Goal: Task Accomplishment & Management: Manage account settings

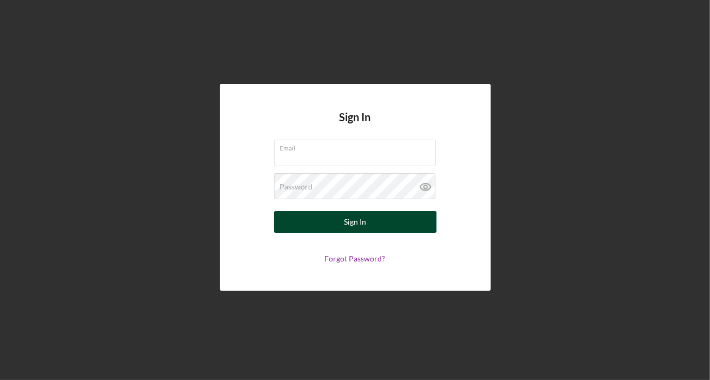
type input "[EMAIL_ADDRESS][DOMAIN_NAME]"
click at [324, 222] on button "Sign In" at bounding box center [355, 222] width 162 height 22
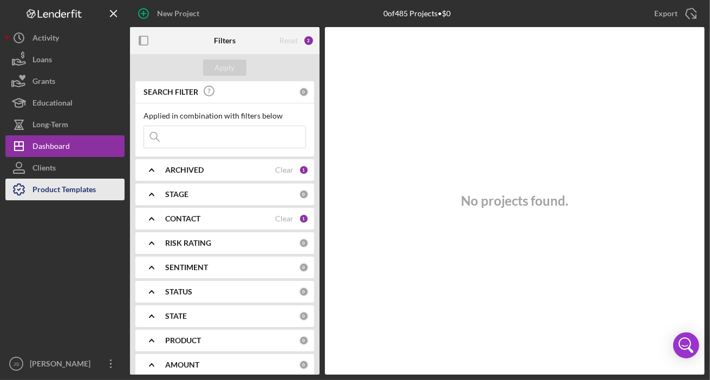
click at [58, 187] on div "Product Templates" at bounding box center [63, 191] width 63 height 24
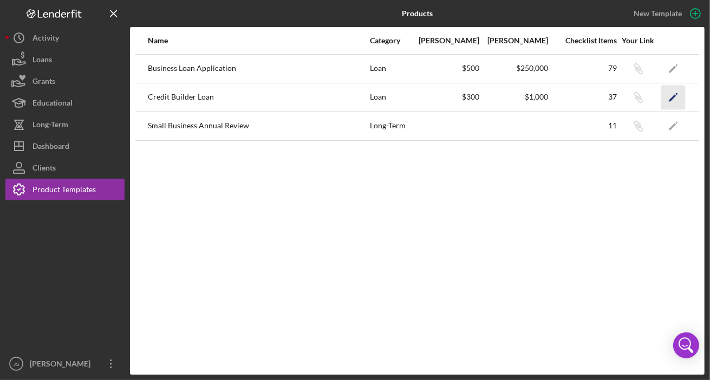
click at [680, 96] on icon "Icon/Edit" at bounding box center [673, 97] width 24 height 24
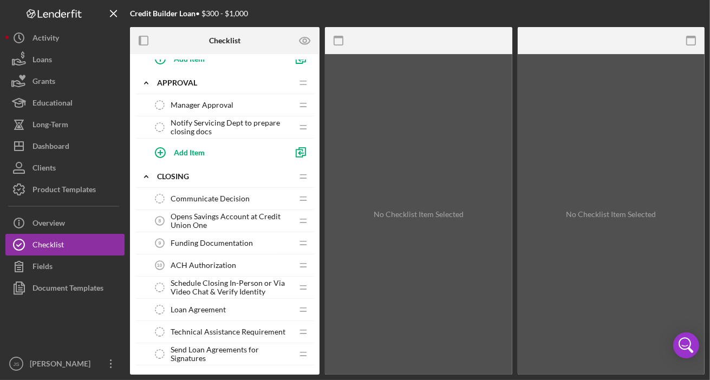
scroll to position [653, 0]
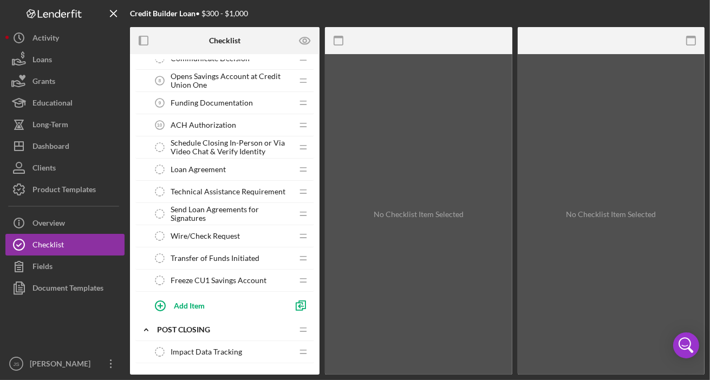
click at [249, 120] on div "ACH Authorization 10 ACH Authorization" at bounding box center [221, 125] width 144 height 22
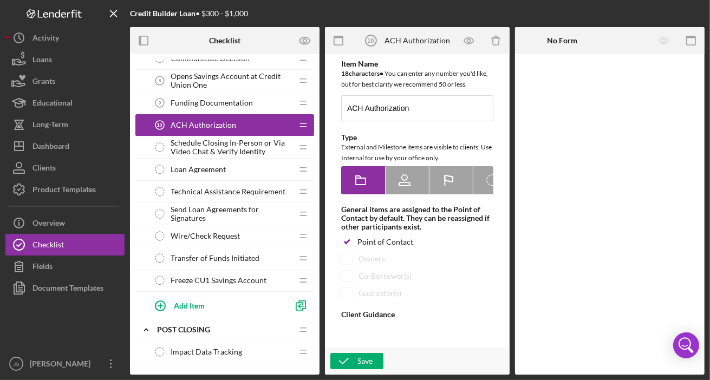
type textarea "<div>Please complete this form to authorize Cook Inlet Lending Center to automa…"
click at [238, 146] on span "Schedule Closing In-Person or Via Video Chat & Verify Identity" at bounding box center [232, 147] width 122 height 17
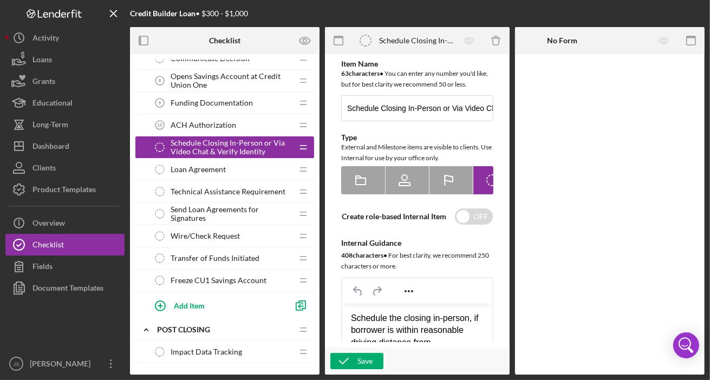
click at [255, 102] on div "Funding Documentation 9 Funding Documentation" at bounding box center [221, 103] width 144 height 22
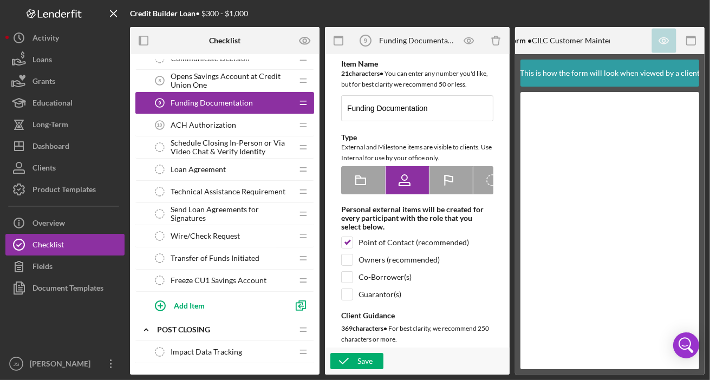
click at [243, 123] on div "ACH Authorization 10 ACH Authorization" at bounding box center [221, 125] width 144 height 22
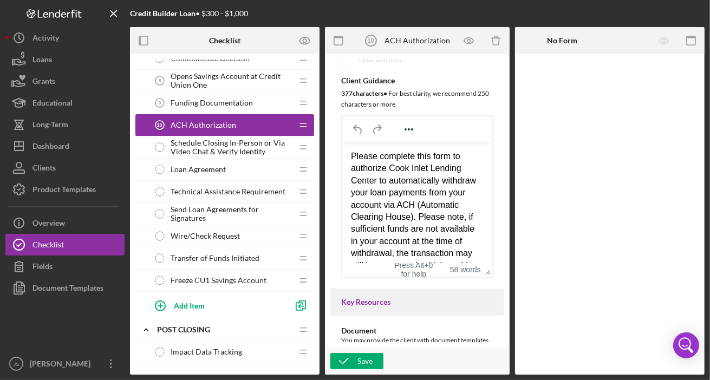
drag, startPoint x: 400, startPoint y: 249, endPoint x: 683, endPoint y: 283, distance: 285.2
click at [342, 141] on html "Please complete this form to authorize Cook Inlet Lending Center to automatical…" at bounding box center [417, 222] width 150 height 163
copy div "Please complete this form to authorize Cook Inlet Lending Center to automatical…"
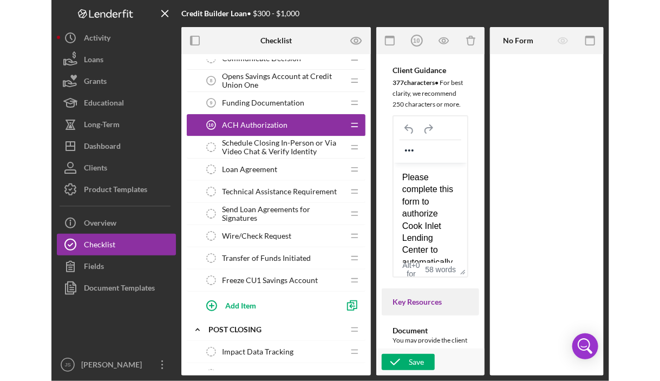
scroll to position [264, 0]
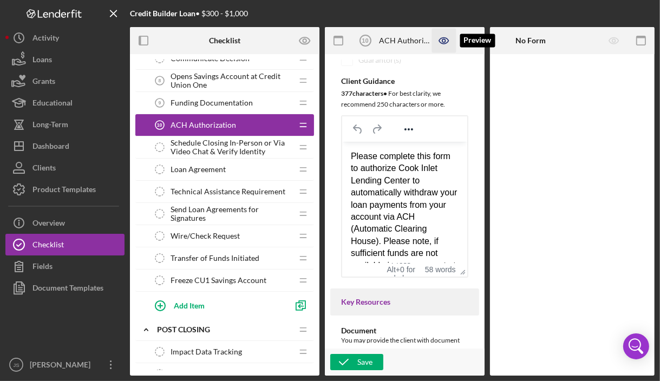
click at [444, 40] on icon "button" at bounding box center [444, 41] width 24 height 24
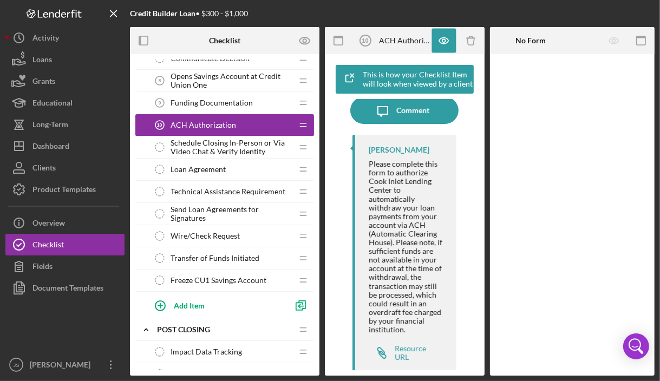
scroll to position [39, 0]
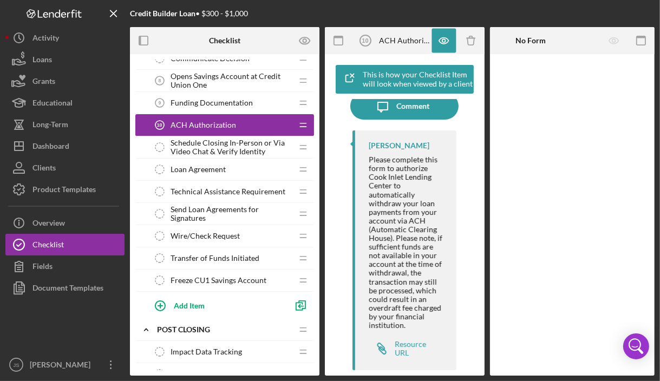
click at [220, 99] on span "Funding Documentation" at bounding box center [212, 103] width 82 height 9
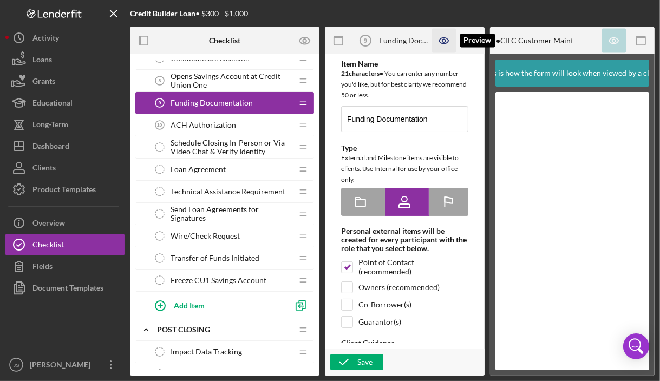
click at [442, 39] on icon "button" at bounding box center [444, 41] width 24 height 24
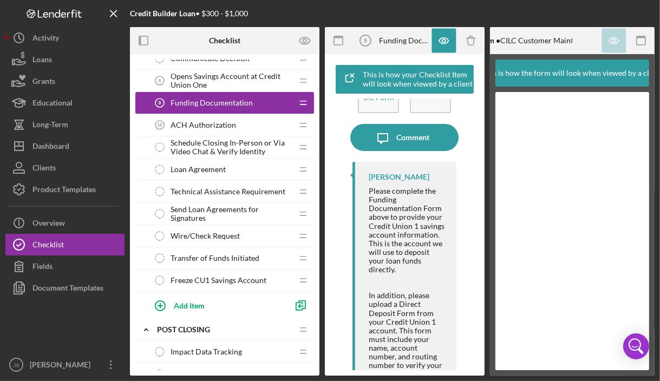
scroll to position [102, 0]
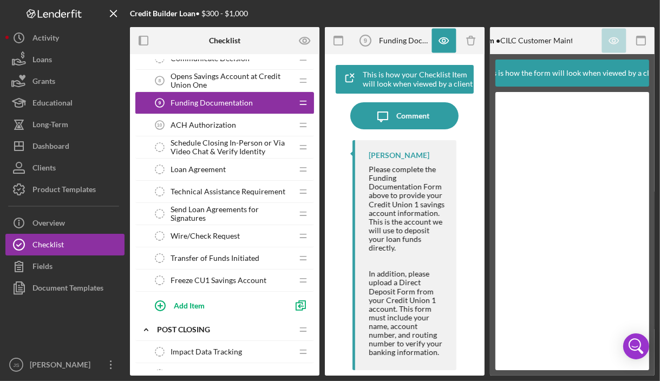
click at [252, 78] on span "Opens Savings Account at Credit Union One" at bounding box center [232, 80] width 122 height 17
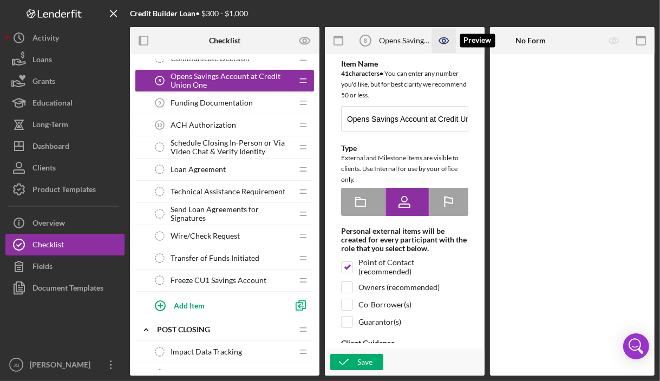
click at [443, 38] on icon "button" at bounding box center [444, 41] width 24 height 24
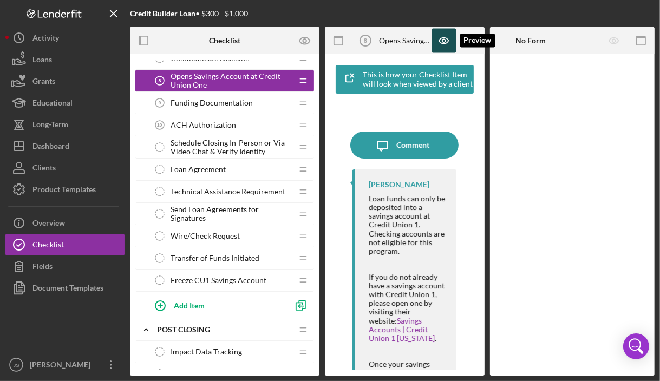
scroll to position [16, 0]
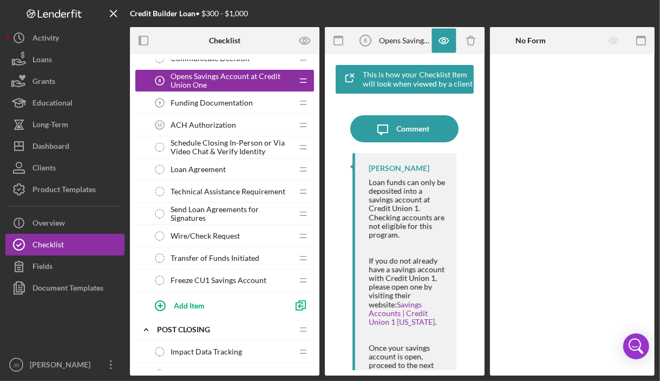
click at [423, 252] on div at bounding box center [407, 252] width 77 height 9
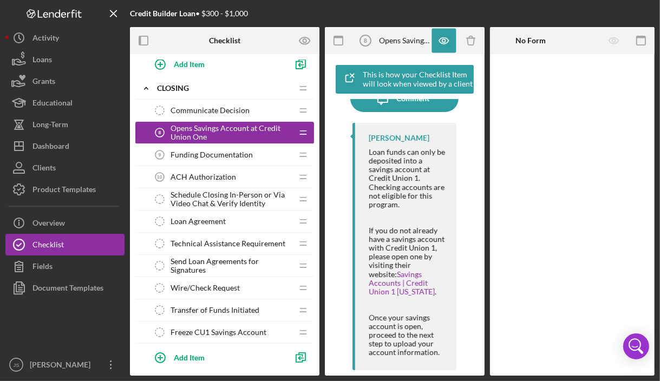
scroll to position [601, 0]
click at [237, 135] on span "Opens Savings Account at Credit Union One" at bounding box center [232, 132] width 122 height 17
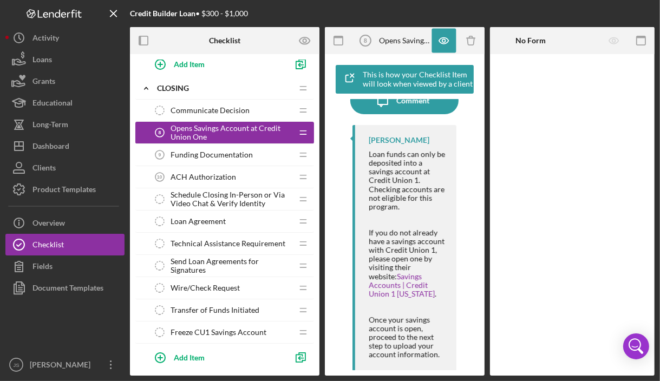
scroll to position [47, 0]
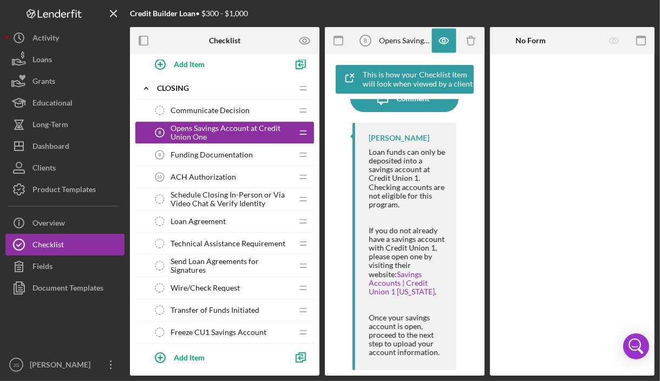
click at [233, 151] on span "Funding Documentation" at bounding box center [212, 155] width 82 height 9
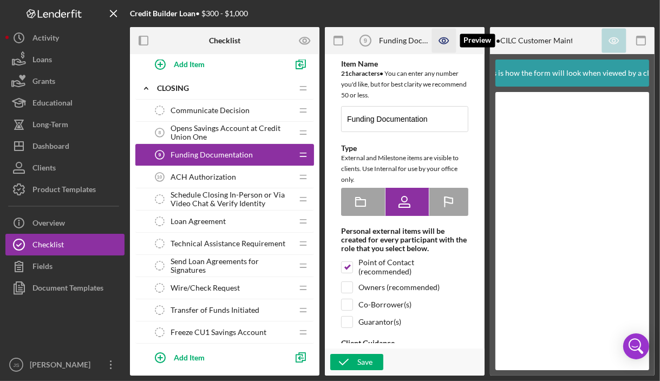
click at [448, 40] on icon "button" at bounding box center [444, 41] width 24 height 24
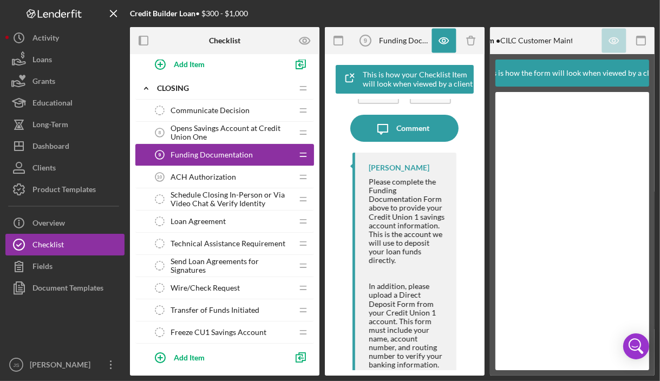
scroll to position [102, 0]
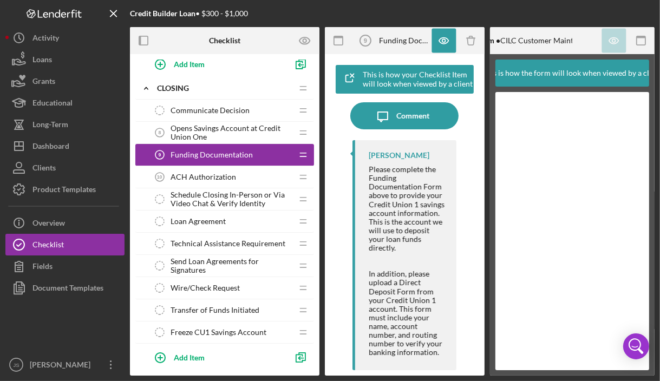
click at [240, 177] on div "ACH Authorization 10 ACH Authorization" at bounding box center [221, 177] width 144 height 22
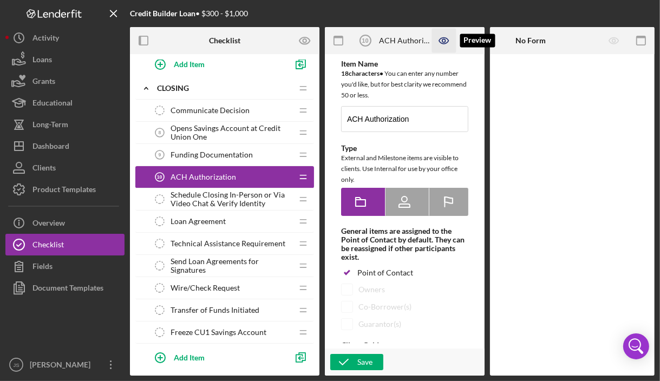
click at [440, 41] on icon "button" at bounding box center [444, 41] width 24 height 24
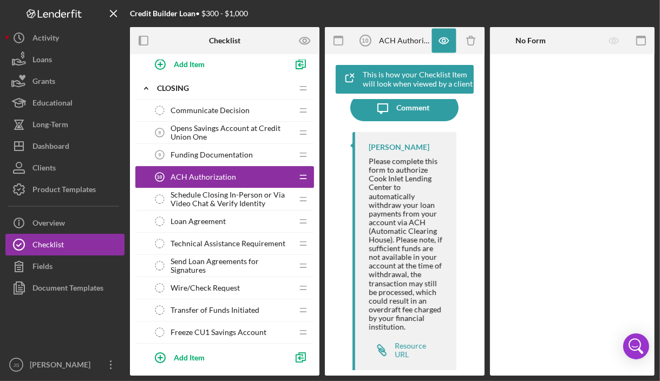
scroll to position [39, 0]
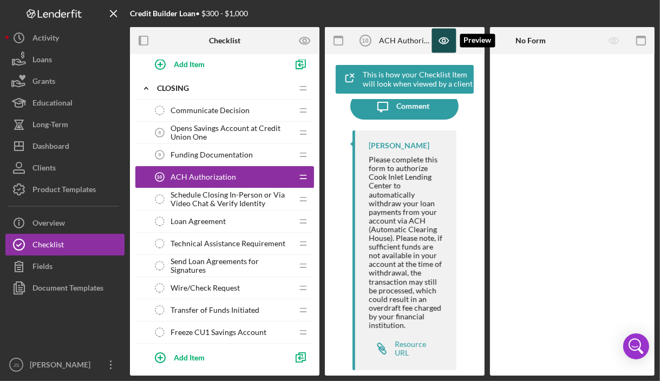
click at [445, 42] on icon "button" at bounding box center [444, 41] width 24 height 24
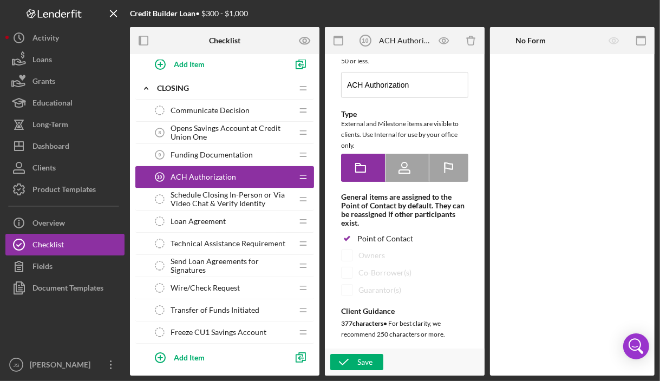
scroll to position [103, 0]
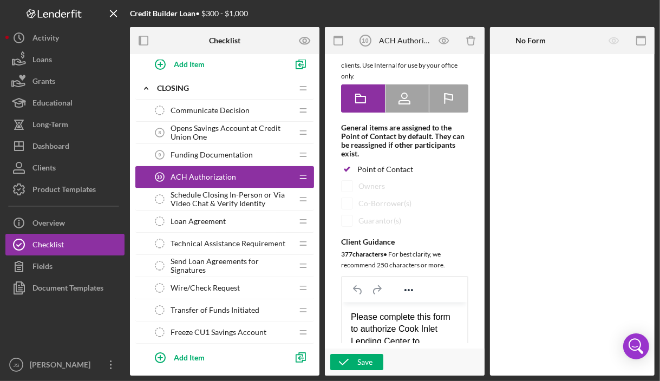
click at [437, 100] on icon at bounding box center [448, 98] width 27 height 27
radio input "false"
radio input "true"
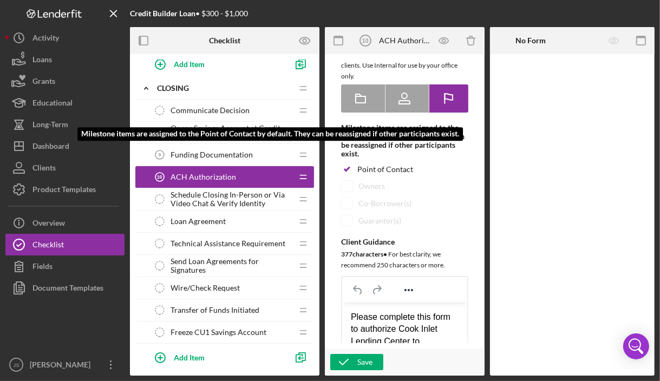
scroll to position [251, 0]
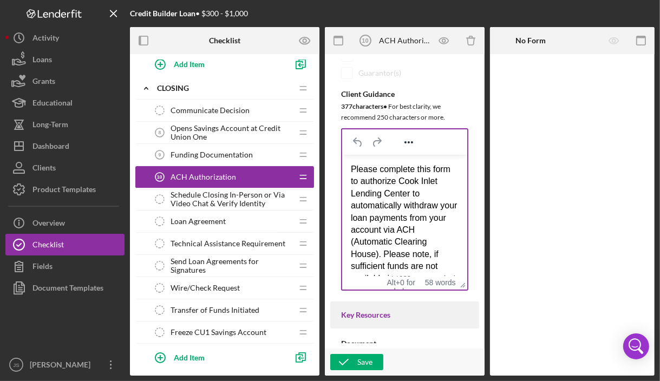
click at [385, 257] on div "Please complete this form to authorize Cook Inlet Lending Center to automatical…" at bounding box center [404, 260] width 108 height 194
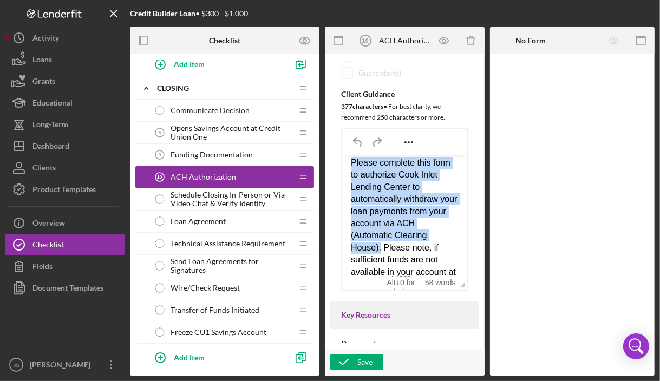
scroll to position [0, 0]
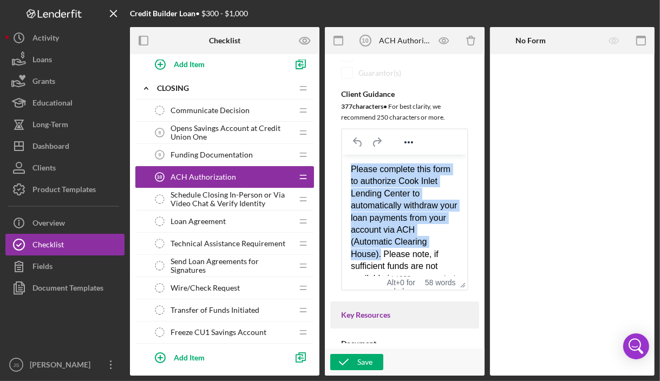
drag, startPoint x: 379, startPoint y: 216, endPoint x: 347, endPoint y: 144, distance: 79.1
click at [347, 154] on html "Please complete this form to authorize Cook Inlet Lending Center to automatical…" at bounding box center [404, 259] width 125 height 211
copy div "Please complete this form to authorize Cook Inlet Lending Center to automatical…"
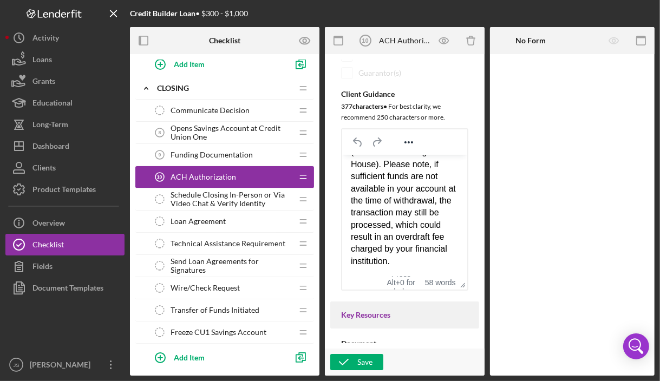
scroll to position [102, 0]
click at [395, 227] on div "Please complete this form to authorize Cook Inlet Lending Center to automatical…" at bounding box center [404, 170] width 108 height 194
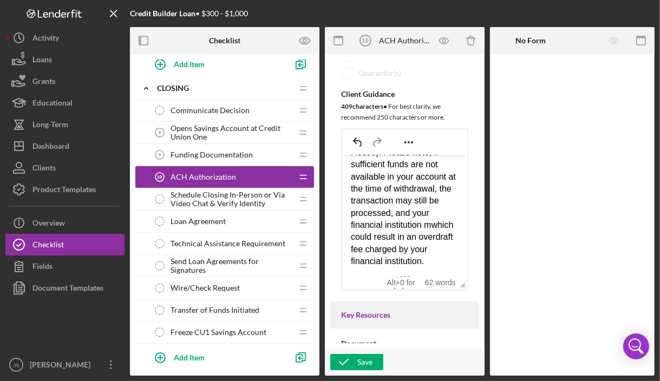
click at [399, 237] on div "Please complete this form to authorize Cook Inlet Lending Center to automatical…" at bounding box center [404, 164] width 108 height 206
click at [421, 268] on div "Please complete this form to authorize Cook Inlet Lending Center to automatical…" at bounding box center [404, 164] width 108 height 206
click at [436, 263] on div "Please complete this form to authorize Cook Inlet Lending Center to automatical…" at bounding box center [404, 181] width 108 height 169
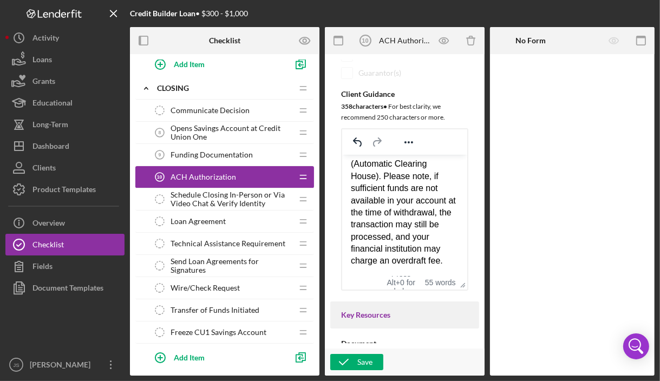
click at [382, 166] on div "Please complete this form to authorize Cook Inlet Lending Center to automatical…" at bounding box center [404, 176] width 108 height 182
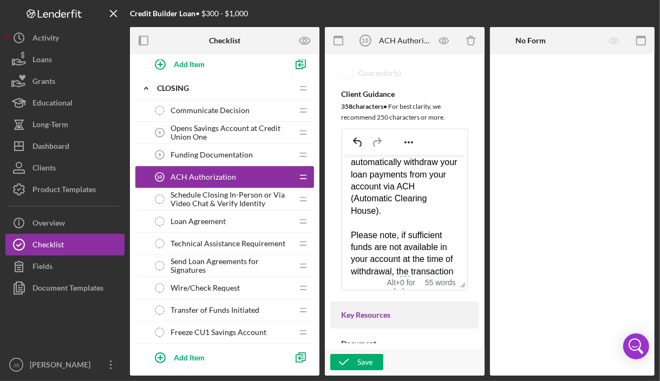
scroll to position [0, 0]
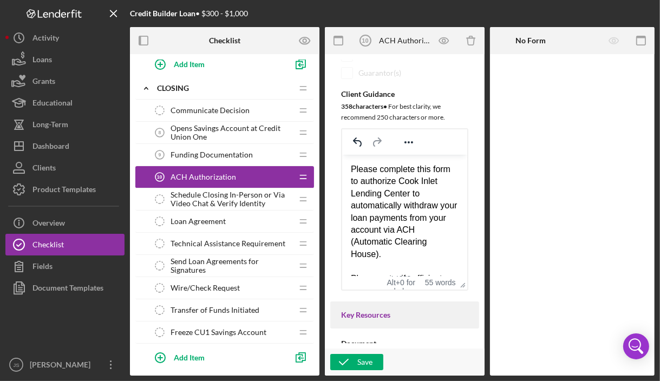
drag, startPoint x: 416, startPoint y: 221, endPoint x: 387, endPoint y: 255, distance: 44.6
drag, startPoint x: 387, startPoint y: 255, endPoint x: 369, endPoint y: 249, distance: 19.4
click at [369, 249] on div "Please complete this form to authorize Cook Inlet Lending Center to automatical…" at bounding box center [404, 211] width 108 height 97
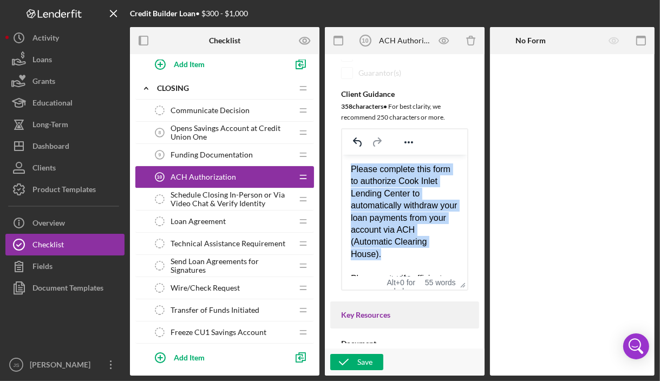
drag, startPoint x: 384, startPoint y: 256, endPoint x: 347, endPoint y: 168, distance: 95.4
click at [347, 168] on html "Please complete this form to authorize Cook Inlet Lending Center to automatical…" at bounding box center [404, 266] width 125 height 224
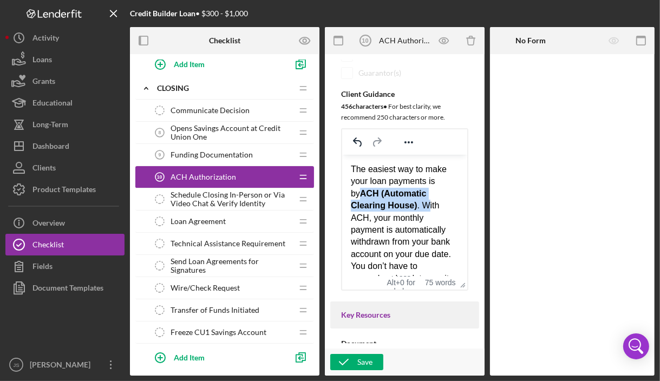
drag, startPoint x: 422, startPoint y: 210, endPoint x: 346, endPoint y: 193, distance: 77.5
click at [346, 193] on html "The easiest way to make your loan payments is by ACH (Automatic Clearing House)…" at bounding box center [404, 290] width 125 height 272
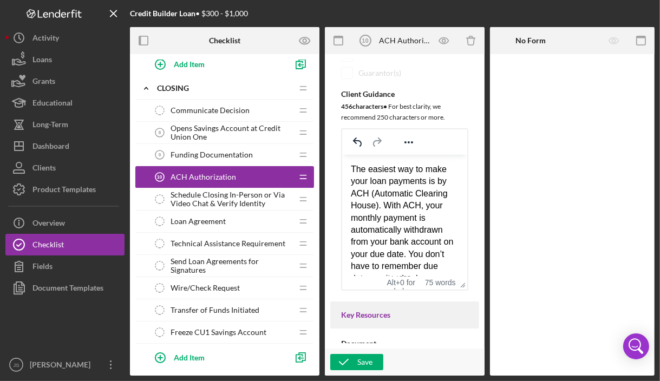
click at [403, 231] on div "The easiest way to make your loan payments is by ACH (Automatic Clearing House)…" at bounding box center [404, 229] width 108 height 133
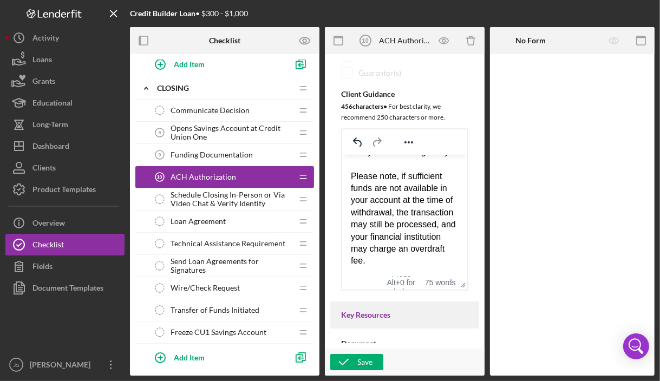
scroll to position [150, 0]
click at [648, 40] on icon "button" at bounding box center [641, 41] width 24 height 24
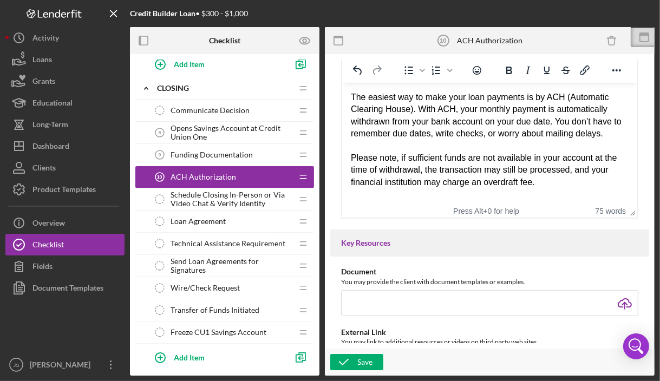
scroll to position [188, 0]
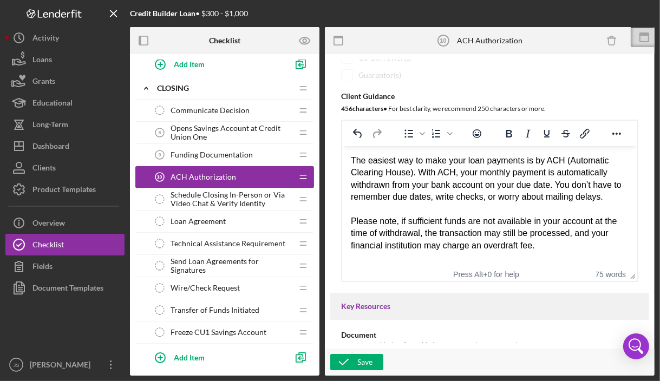
click at [648, 40] on icon at bounding box center [644, 37] width 27 height 27
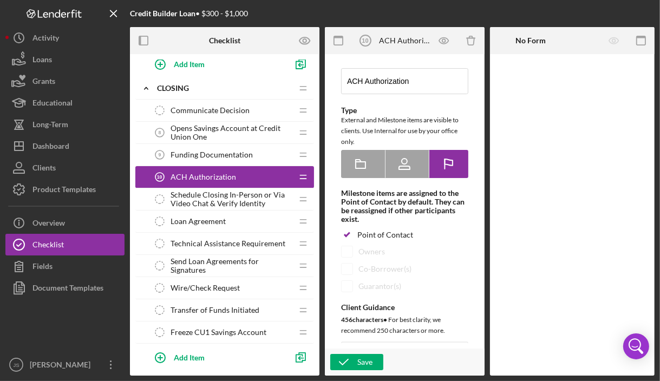
scroll to position [37, 0]
click at [538, 45] on div "No Form" at bounding box center [531, 40] width 30 height 27
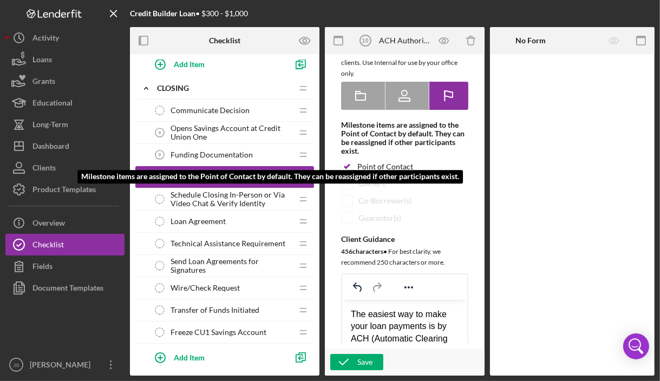
scroll to position [132, 0]
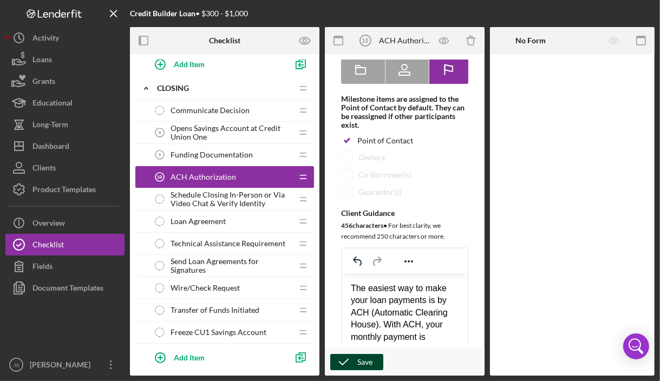
click at [362, 368] on div "Save" at bounding box center [364, 362] width 15 height 16
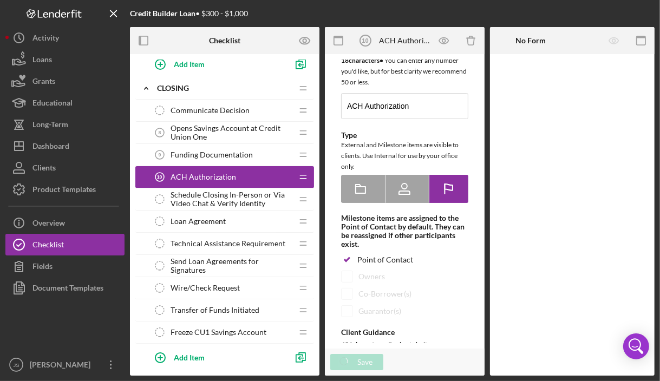
scroll to position [14, 0]
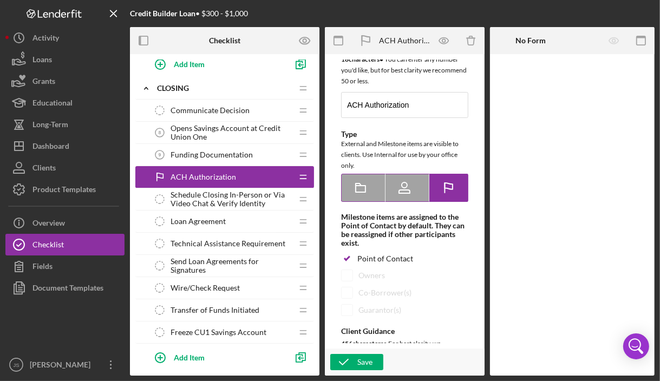
click at [407, 187] on icon at bounding box center [404, 187] width 27 height 27
radio input "true"
checkbox input "false"
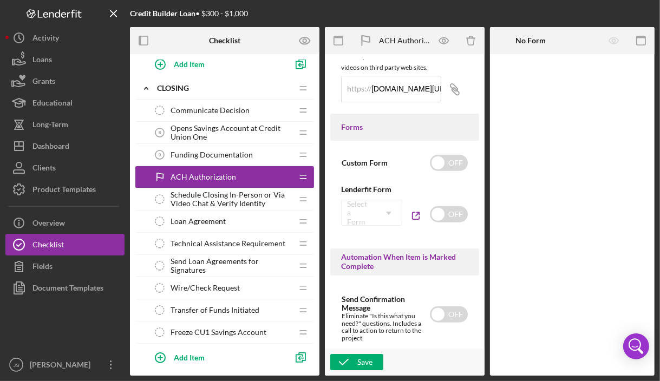
scroll to position [629, 0]
click at [440, 165] on input "checkbox" at bounding box center [449, 162] width 38 height 16
checkbox input "true"
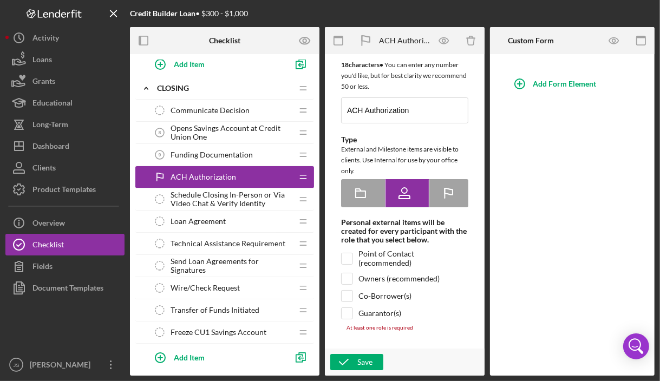
scroll to position [8, 0]
click at [523, 79] on icon "button" at bounding box center [519, 83] width 27 height 27
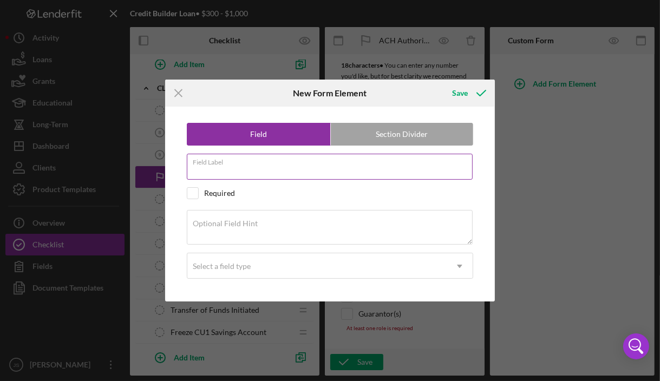
click at [275, 163] on div "Field Label" at bounding box center [330, 167] width 287 height 27
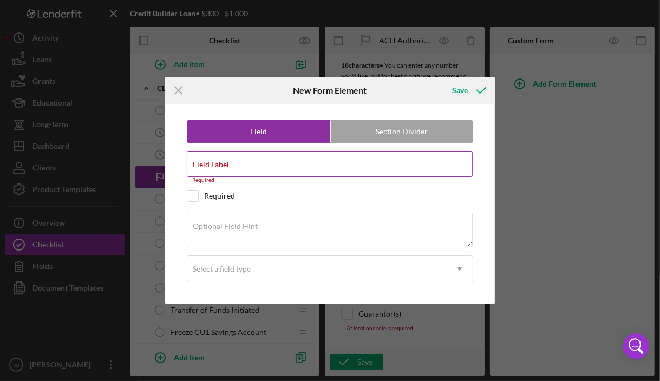
click at [394, 174] on input "Field Label" at bounding box center [330, 164] width 286 height 26
click at [304, 167] on input "Field Label" at bounding box center [330, 164] width 286 height 26
paste input "Would you like to set up ACH auto-pay for your loan?"
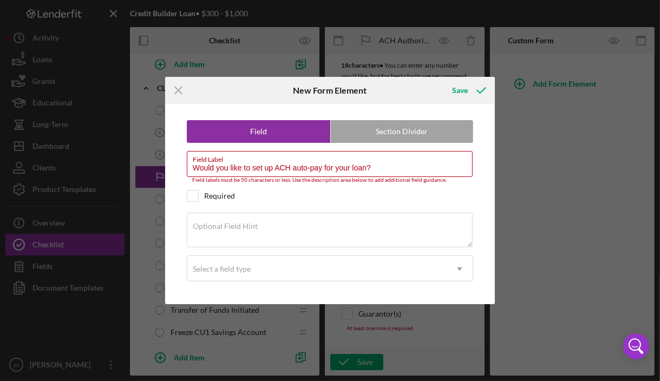
drag, startPoint x: 381, startPoint y: 168, endPoint x: 185, endPoint y: 169, distance: 196.6
click at [185, 169] on div "Field Section Divider Field Label Would you like to set up ACH auto-pay for you…" at bounding box center [330, 204] width 319 height 200
type input "Would you like to set up ACH auto-pay for your loan?"
click at [185, 169] on div "Field Section Divider Field Label Would you like to set up ACH auto-pay for you…" at bounding box center [330, 204] width 319 height 200
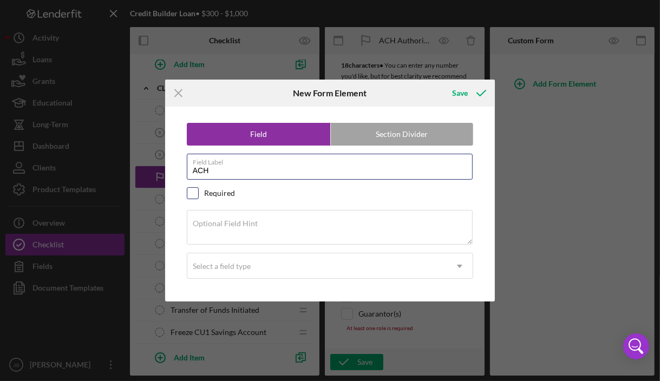
type input "ACH"
click at [193, 192] on input "checkbox" at bounding box center [192, 193] width 11 height 11
checkbox input "true"
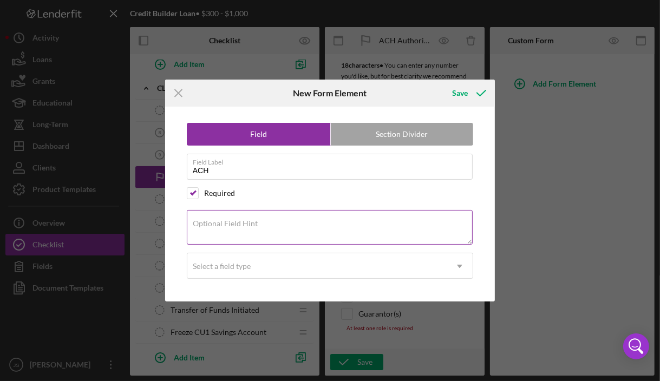
click at [239, 228] on textarea "Optional Field Hint" at bounding box center [330, 227] width 286 height 35
paste textarea "Would you like to set up ACH auto-pay for your loan?"
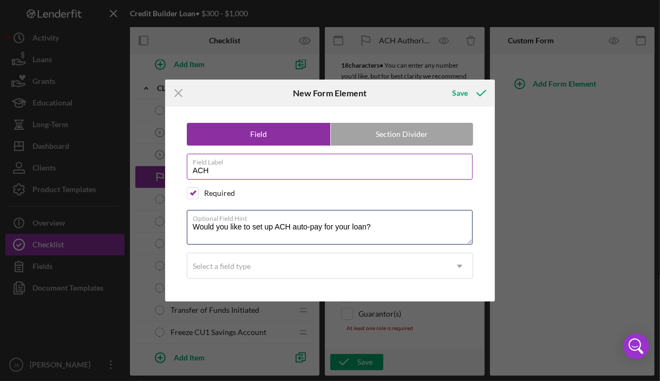
type textarea "Would you like to set up ACH auto-pay for your loan?"
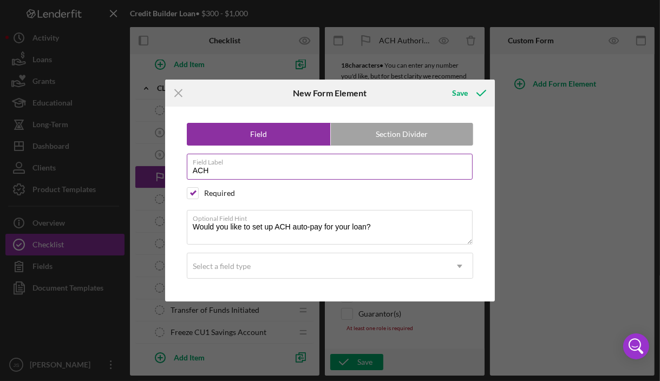
click at [227, 169] on input "ACH" at bounding box center [330, 167] width 286 height 26
type input "A"
type input "Form of Payment"
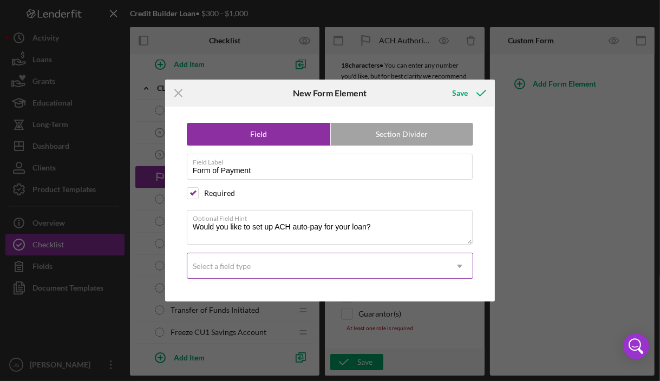
click at [305, 266] on div "Select a field type" at bounding box center [317, 266] width 260 height 25
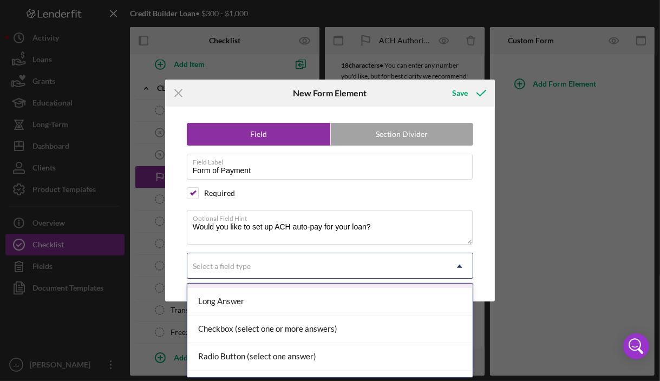
scroll to position [51, 0]
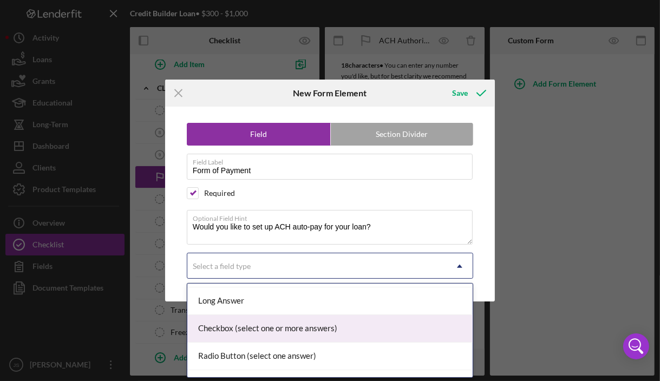
click at [348, 321] on div "Checkbox (select one or more answers)" at bounding box center [330, 329] width 286 height 28
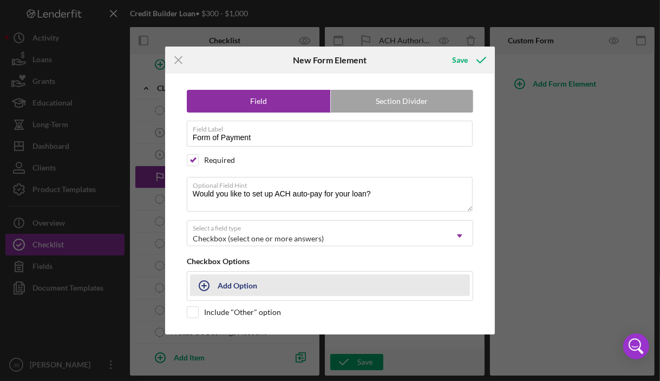
click at [236, 279] on div "Add Option" at bounding box center [238, 285] width 40 height 21
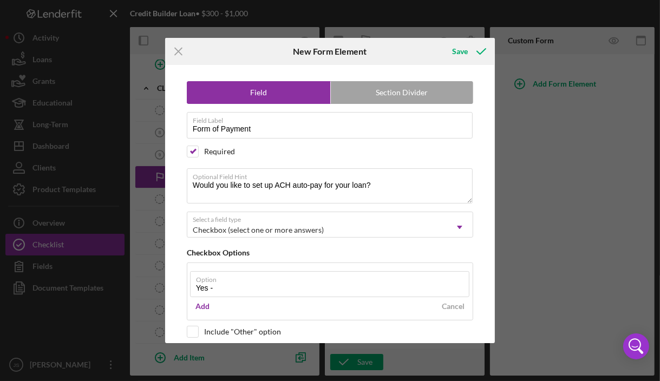
click at [367, 270] on form "Option Yes - Add Cancel" at bounding box center [330, 290] width 281 height 49
click at [261, 285] on input "Yes -" at bounding box center [330, 284] width 280 height 26
paste input "I want to enroll in ACH auto-pay. Please complete the ACH Authorization Form to…"
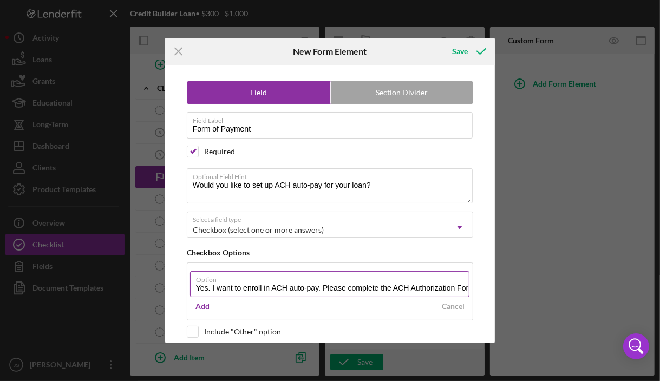
scroll to position [0, 84]
type input "Yes. I want to enroll in ACH auto-pay. Please complete the ACH Authorization Fo…"
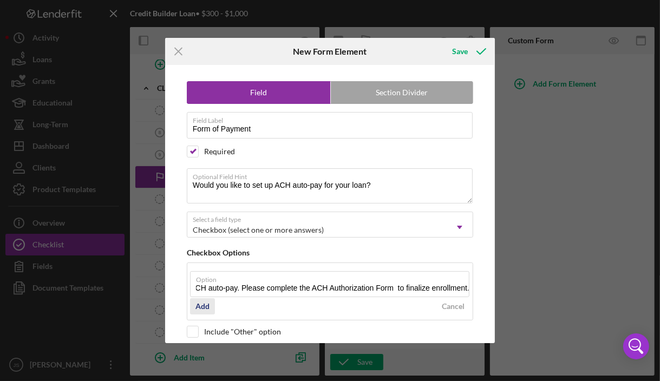
scroll to position [0, 0]
click at [206, 304] on div "Add" at bounding box center [202, 306] width 14 height 16
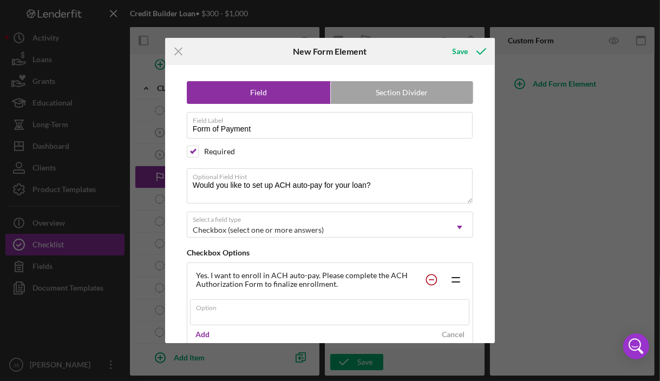
click at [432, 279] on circle at bounding box center [432, 280] width 10 height 10
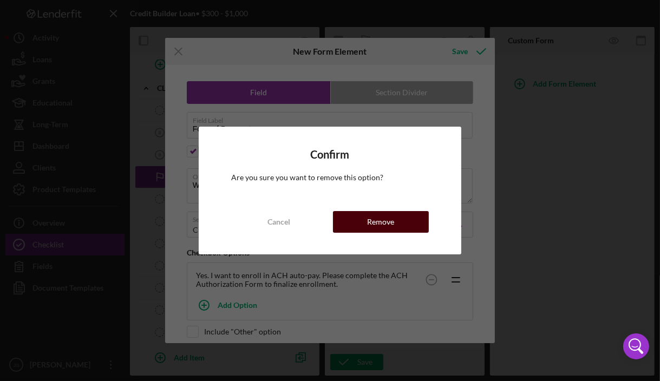
click at [390, 220] on div "Remove" at bounding box center [380, 222] width 27 height 22
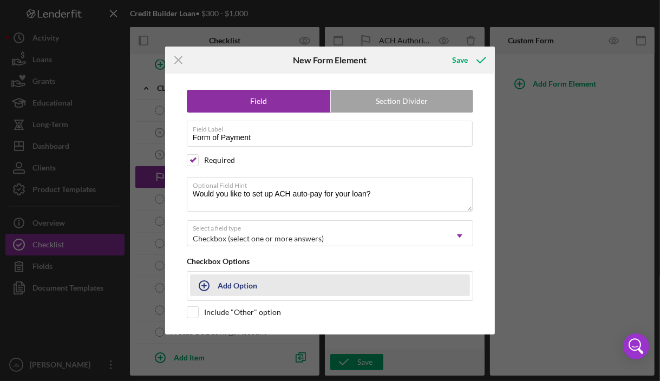
click at [247, 284] on div "Add Option" at bounding box center [238, 285] width 40 height 21
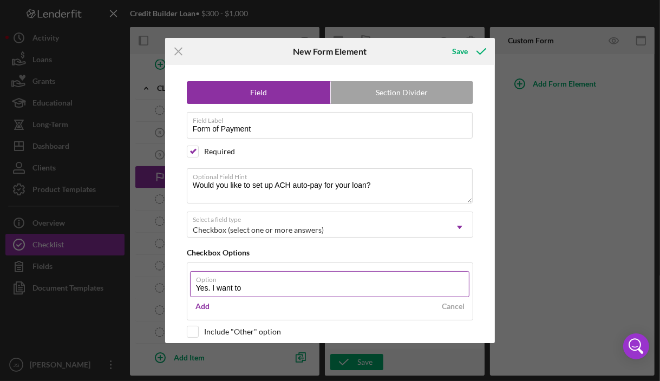
click at [362, 272] on label "Option" at bounding box center [333, 278] width 274 height 12
click at [362, 272] on input "Yes. I want to" at bounding box center [330, 284] width 280 height 26
click at [242, 289] on input "Yes. I want to in ACH autopay." at bounding box center [330, 284] width 280 height 26
click at [336, 289] on input "Yes. I want to enroll in ACH autopay." at bounding box center [330, 284] width 280 height 26
click at [303, 289] on input "Yes. I want to enroll in ACH autopay." at bounding box center [330, 284] width 280 height 26
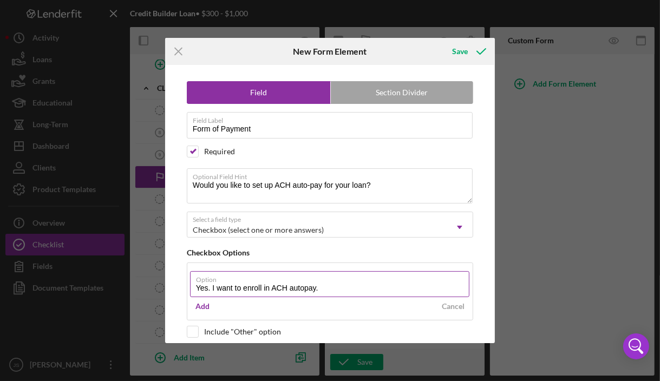
click at [303, 289] on input "Yes. I want to enroll in ACH autopay." at bounding box center [330, 284] width 280 height 26
type input "Yes. I want to enroll in ACH auto-pay."
click at [203, 306] on div "Add" at bounding box center [202, 306] width 14 height 16
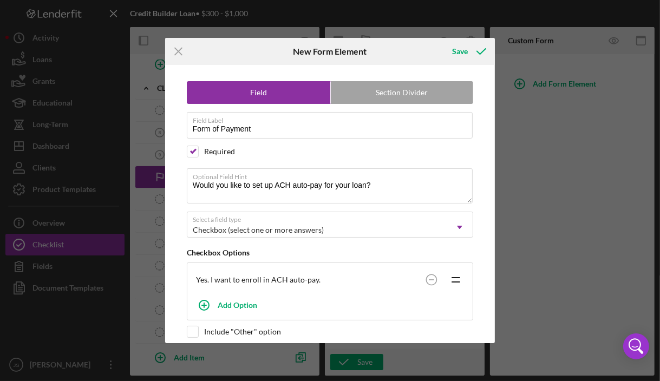
click at [366, 273] on div "Yes. I want to enroll in ACH auto-pay. Icon/Drag" at bounding box center [330, 280] width 281 height 28
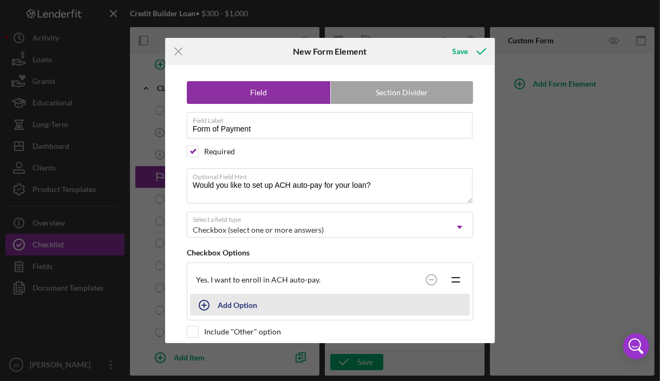
click at [259, 304] on button "Add Option" at bounding box center [330, 305] width 281 height 22
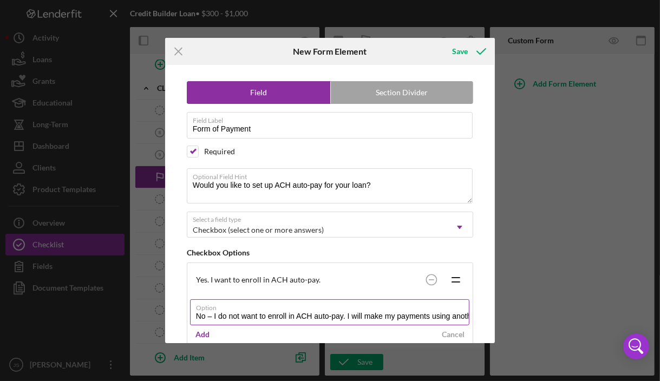
scroll to position [0, 364]
type input "No – I do not want to enroll in ACH auto-pay. I will make my payments using ano…"
click at [210, 334] on button "Add" at bounding box center [202, 335] width 25 height 16
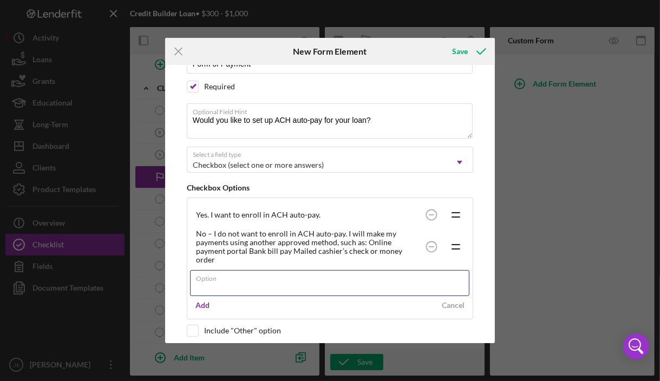
scroll to position [66, 0]
click at [429, 241] on div "Yes. I want to enroll in ACH auto-pay. Icon/Drag No – I do not want to enroll i…" at bounding box center [330, 232] width 281 height 64
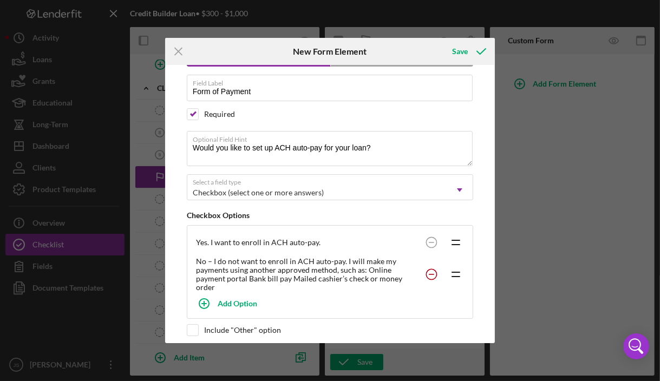
click at [429, 247] on circle at bounding box center [432, 242] width 10 height 10
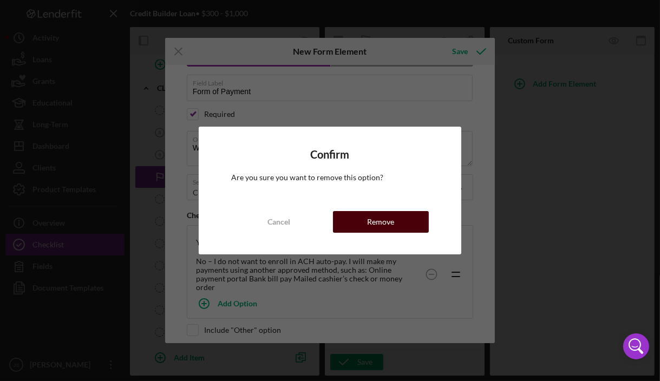
click at [358, 218] on button "Remove" at bounding box center [381, 222] width 96 height 22
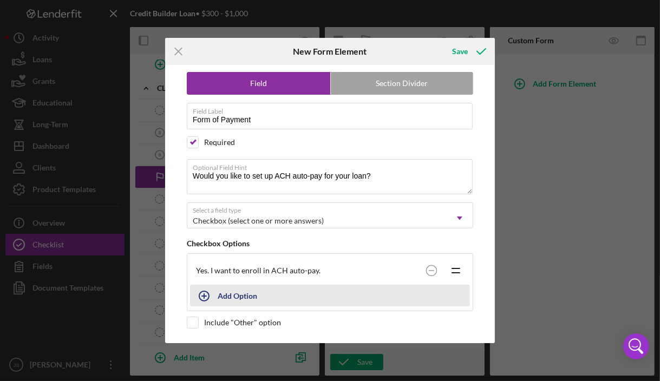
click at [238, 295] on div "Add Option" at bounding box center [238, 295] width 40 height 21
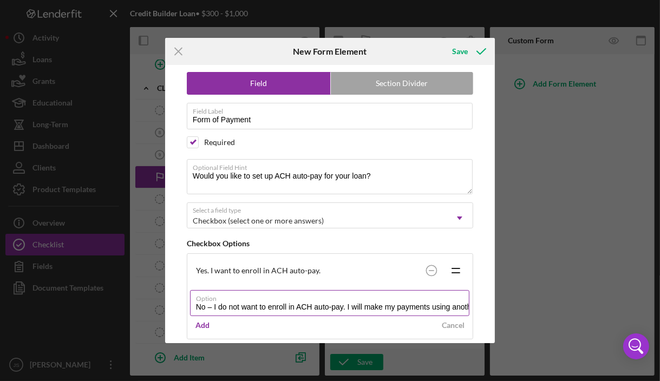
scroll to position [0, 364]
click at [211, 304] on input "No – I do not want to enroll in ACH auto-pay. I will make my payments using ano…" at bounding box center [330, 303] width 280 height 26
click at [422, 306] on input "No – I do not want to enroll in ACH auto-pay. I will make my payments using ano…" at bounding box center [330, 303] width 280 height 26
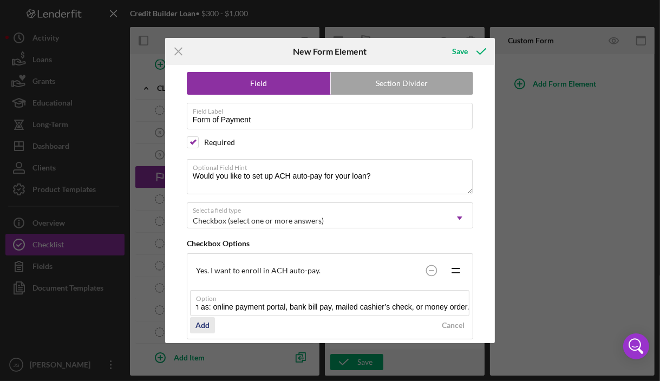
type input "No – I do not want to enroll in ACH auto-pay. I will make my payments using ano…"
click at [197, 329] on div "Add" at bounding box center [202, 325] width 14 height 16
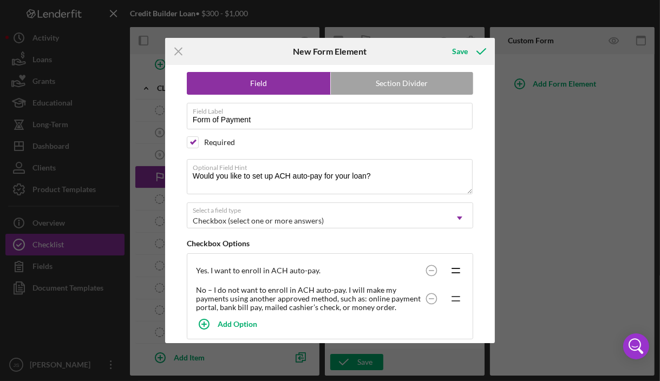
click at [455, 298] on icon "Icon/Drag" at bounding box center [455, 298] width 27 height 27
click at [455, 296] on icon "Icon/Drag" at bounding box center [455, 298] width 27 height 27
click at [427, 276] on circle at bounding box center [432, 270] width 10 height 10
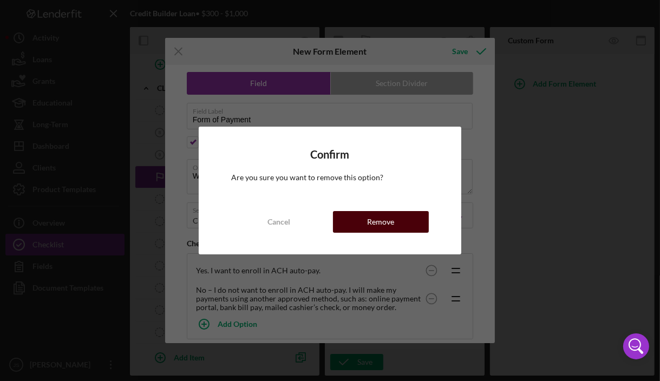
click at [393, 225] on div "Remove" at bounding box center [380, 222] width 27 height 22
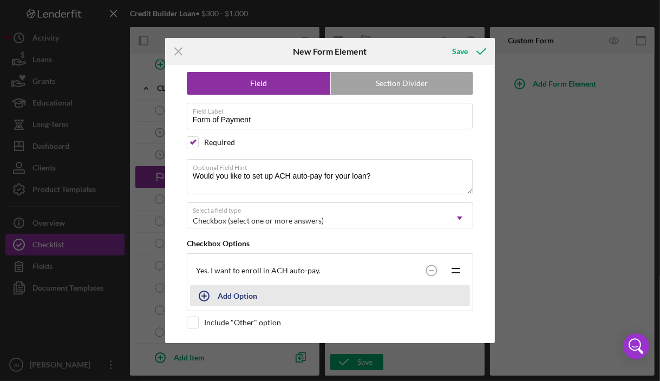
click at [242, 297] on div "Add Option" at bounding box center [238, 295] width 40 height 21
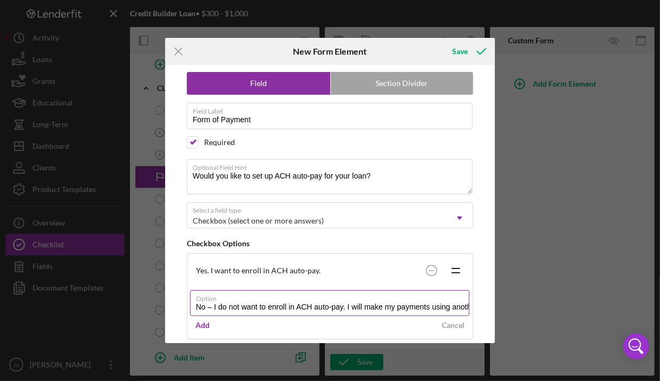
scroll to position [0, 364]
click at [216, 304] on input "No – I do not want to enroll in ACH auto-pay. I will make my payments using ano…" at bounding box center [330, 303] width 280 height 26
click at [420, 307] on input "No – I do not want to enroll in ACH auto-pay. I will make my payments using ano…" at bounding box center [330, 303] width 280 height 26
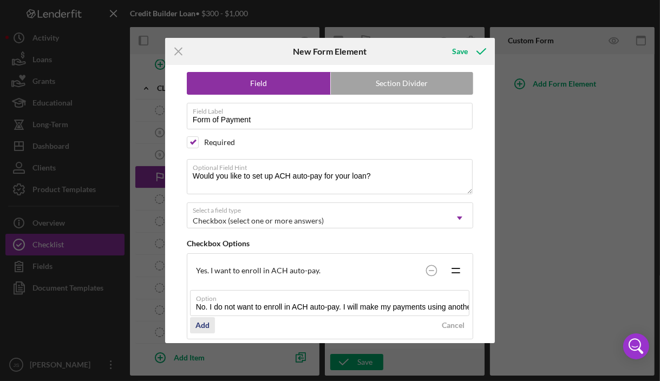
type input "No. I do not want to enroll in ACH auto-pay. I will make my payments using anot…"
click at [207, 324] on div "Add" at bounding box center [202, 325] width 14 height 16
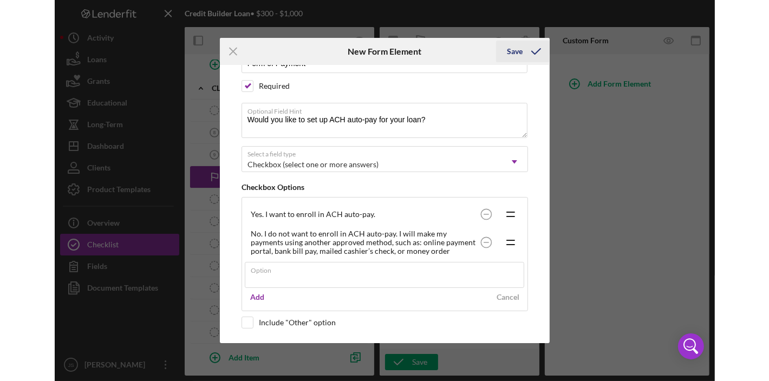
scroll to position [37, 0]
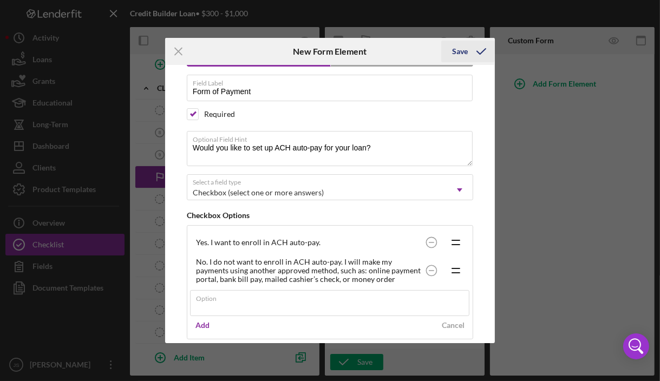
click at [467, 50] on div "Save" at bounding box center [460, 52] width 16 height 22
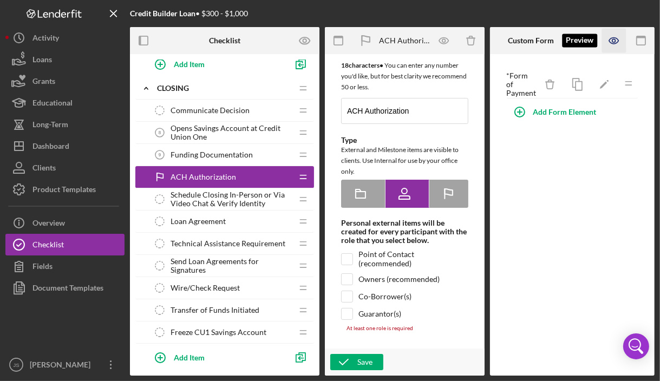
click at [617, 40] on icon "button" at bounding box center [614, 41] width 24 height 24
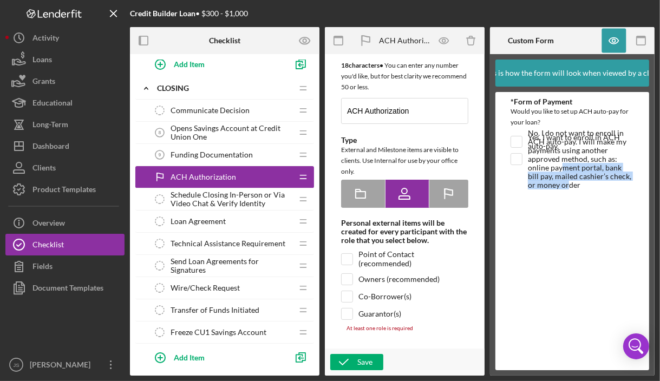
drag, startPoint x: 563, startPoint y: 171, endPoint x: 561, endPoint y: 200, distance: 29.3
click at [561, 200] on div "*Form of Payment Would you like to set up ACH auto-pay for your loan? Yes. I wa…" at bounding box center [572, 231] width 123 height 268
drag, startPoint x: 561, startPoint y: 200, endPoint x: 577, endPoint y: 251, distance: 53.3
click at [577, 251] on div "*Form of Payment Would you like to set up ACH auto-pay for your loan? Yes. I wa…" at bounding box center [572, 231] width 123 height 268
click at [594, 154] on label "No. I do not want to enroll in ACH auto-pay. I will make my payments using anot…" at bounding box center [581, 159] width 106 height 11
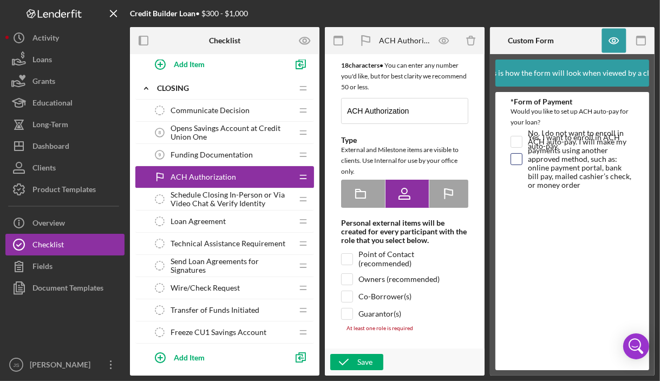
click at [522, 154] on input "No. I do not want to enroll in ACH auto-pay. I will make my payments using anot…" at bounding box center [516, 159] width 11 height 11
click at [594, 154] on label "No. I do not want to enroll in ACH auto-pay. I will make my payments using anot…" at bounding box center [581, 159] width 106 height 11
click at [522, 154] on input "No. I do not want to enroll in ACH auto-pay. I will make my payments using anot…" at bounding box center [516, 159] width 11 height 11
checkbox input "false"
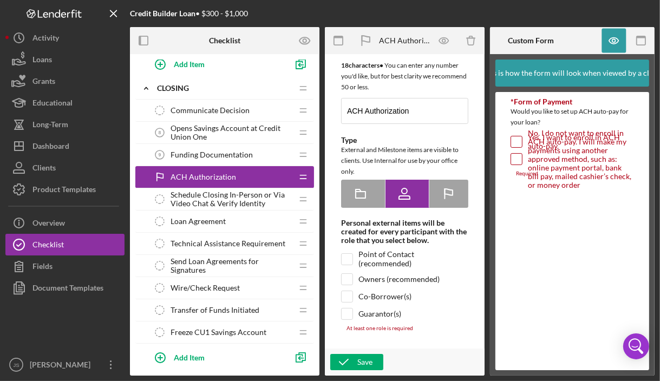
click at [514, 140] on input "Yes. I want to enroll in ACH auto-pay." at bounding box center [516, 141] width 11 height 11
checkbox input "true"
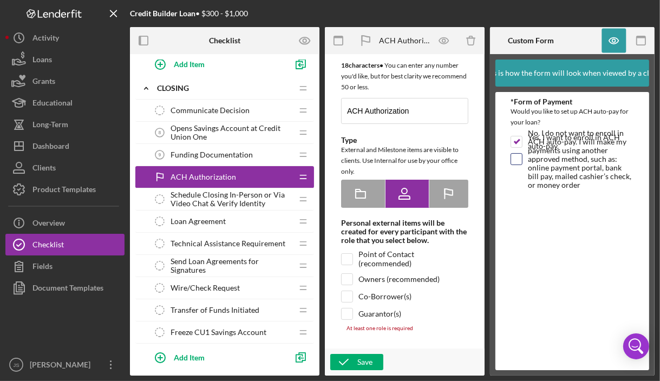
click at [514, 159] on input "No. I do not want to enroll in ACH auto-pay. I will make my payments using anot…" at bounding box center [516, 159] width 11 height 11
checkbox input "true"
click at [519, 141] on input "Yes. I want to enroll in ACH auto-pay." at bounding box center [516, 141] width 11 height 11
checkbox input "false"
click at [519, 160] on input "No. I do not want to enroll in ACH auto-pay. I will make my payments using anot…" at bounding box center [516, 159] width 11 height 11
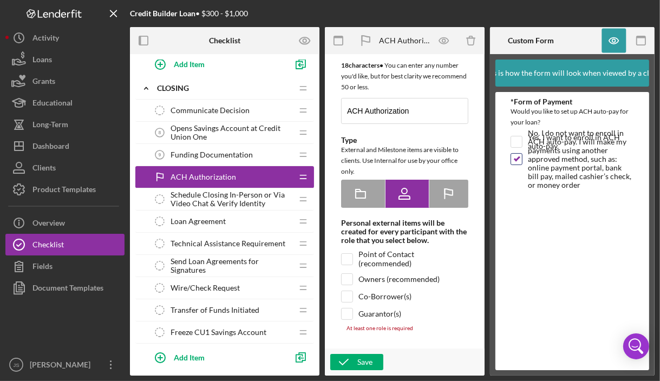
checkbox input "false"
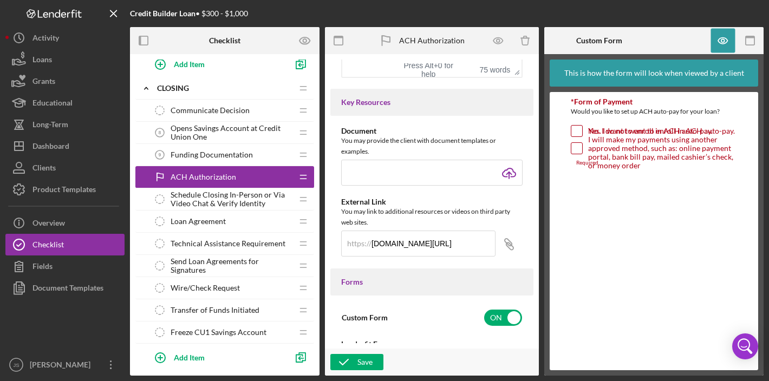
scroll to position [438, 0]
click at [499, 47] on icon "button" at bounding box center [498, 41] width 24 height 24
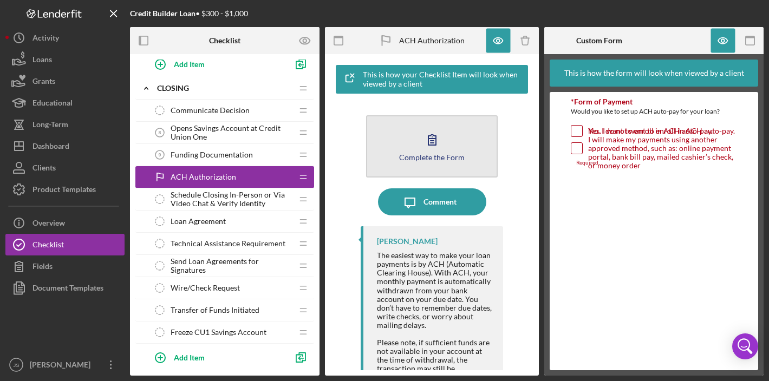
scroll to position [77, 0]
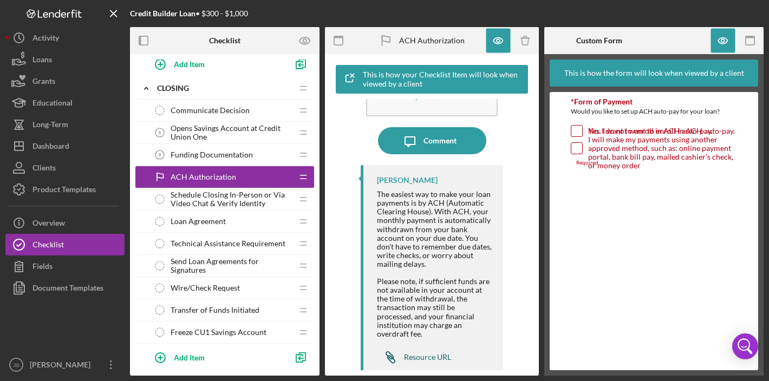
click at [427, 353] on div "Resource URL" at bounding box center [427, 357] width 47 height 9
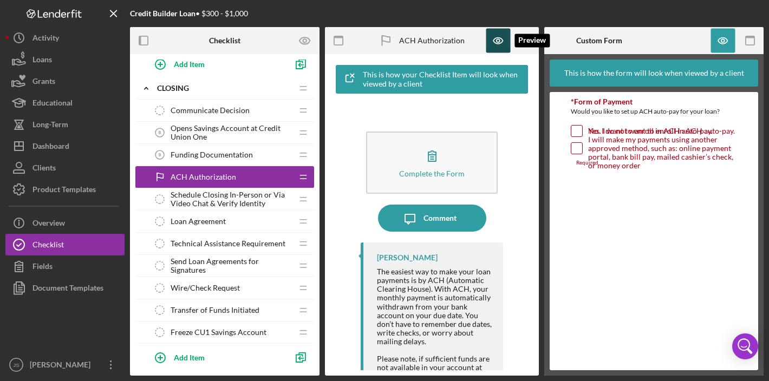
click at [497, 40] on icon "button" at bounding box center [498, 40] width 3 height 3
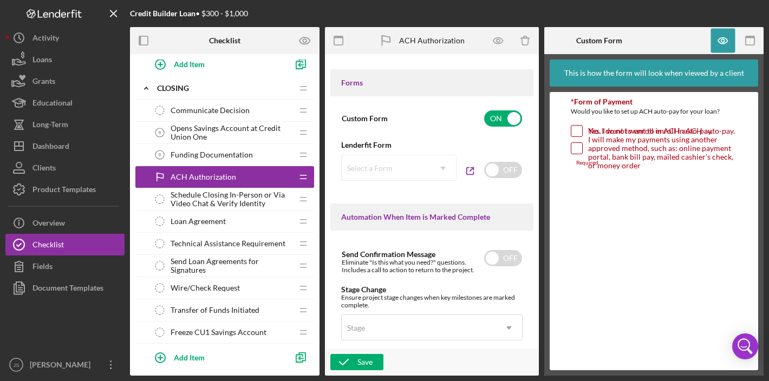
scroll to position [645, 0]
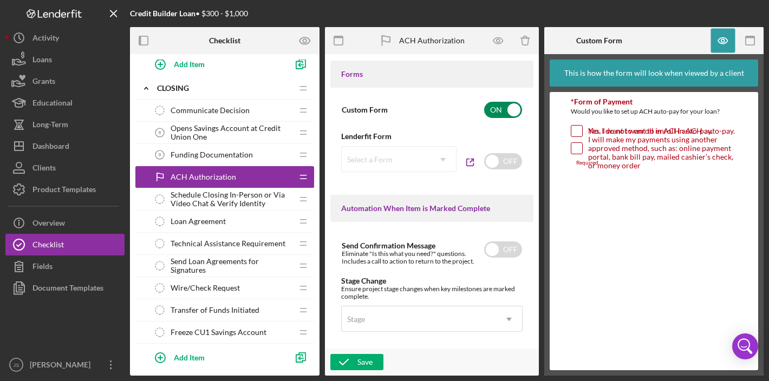
click at [513, 112] on input "checkbox" at bounding box center [503, 110] width 38 height 16
checkbox input "false"
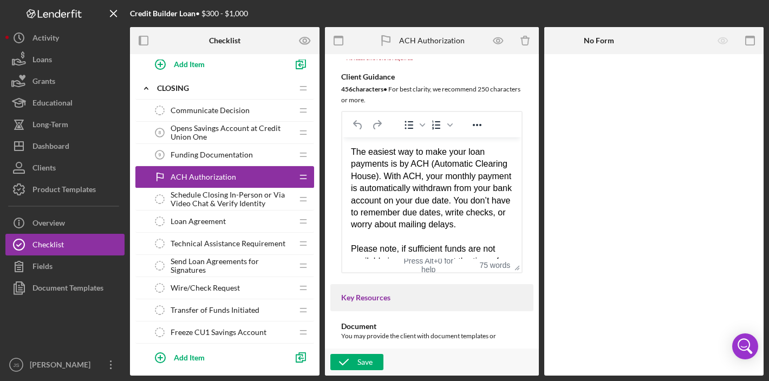
scroll to position [242, 0]
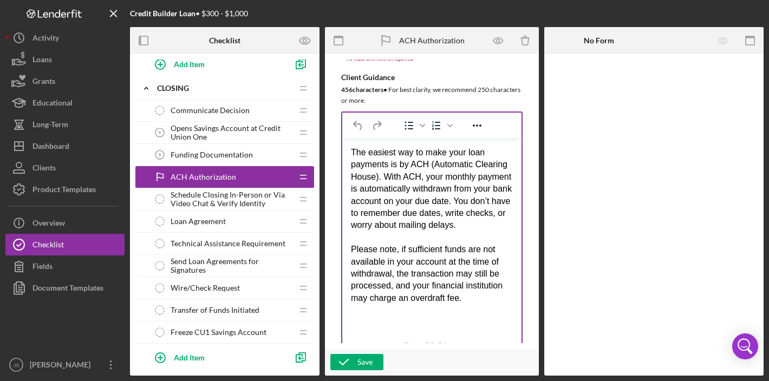
drag, startPoint x: 517, startPoint y: 269, endPoint x: 616, endPoint y: 353, distance: 129.1
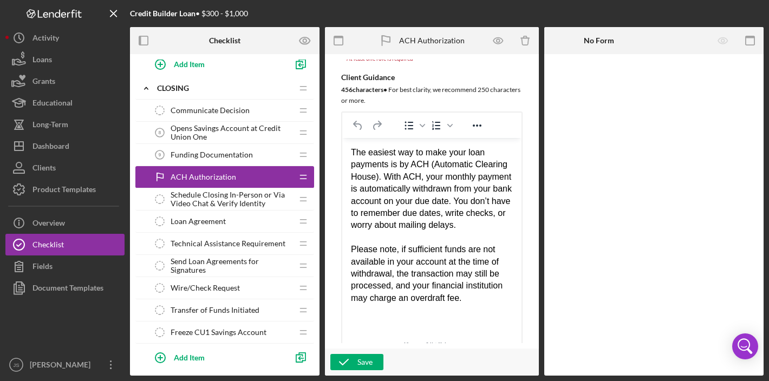
drag, startPoint x: 479, startPoint y: 296, endPoint x: 342, endPoint y: 252, distance: 143.9
click at [342, 252] on html "The easiest way to make your loan payments is by ACH (Automatic Clearing House)…" at bounding box center [431, 225] width 179 height 175
paste body "Rich Text Area. Press ALT-0 for help."
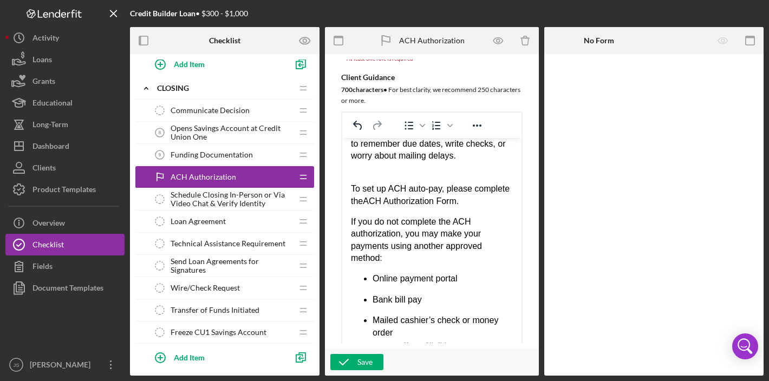
scroll to position [69, 0]
click at [351, 199] on p "To set up ACH auto-pay, please complete the ACH Authorization Form ." at bounding box center [432, 195] width 162 height 24
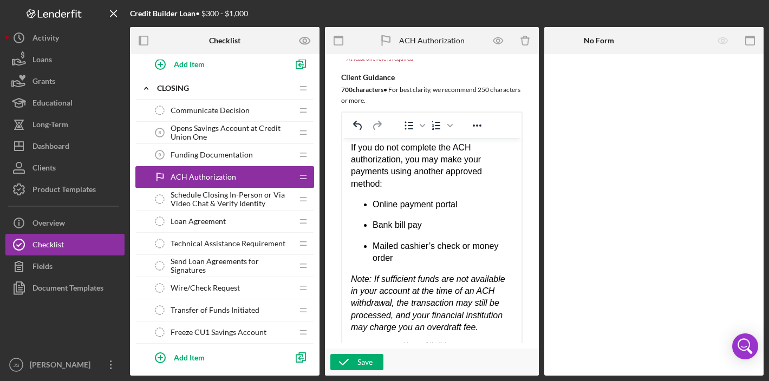
scroll to position [155, 0]
click at [499, 40] on icon "button" at bounding box center [498, 40] width 3 height 3
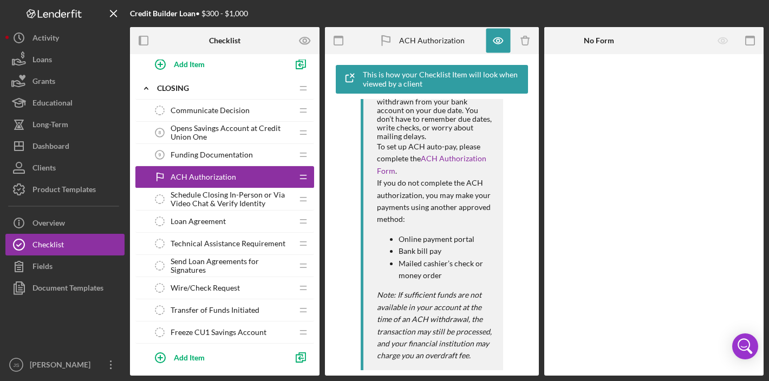
scroll to position [135, 0]
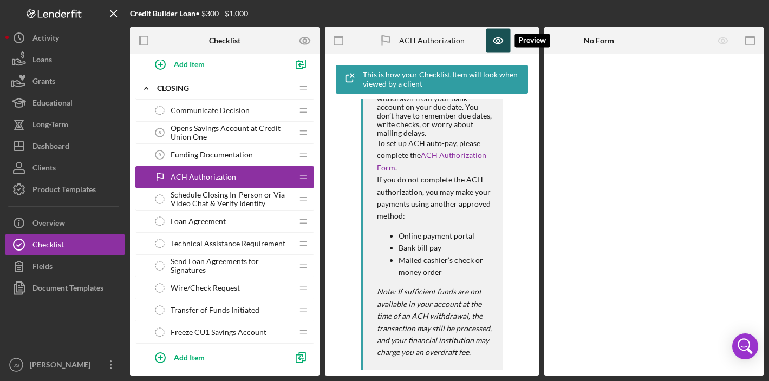
click at [501, 40] on icon "button" at bounding box center [498, 41] width 24 height 24
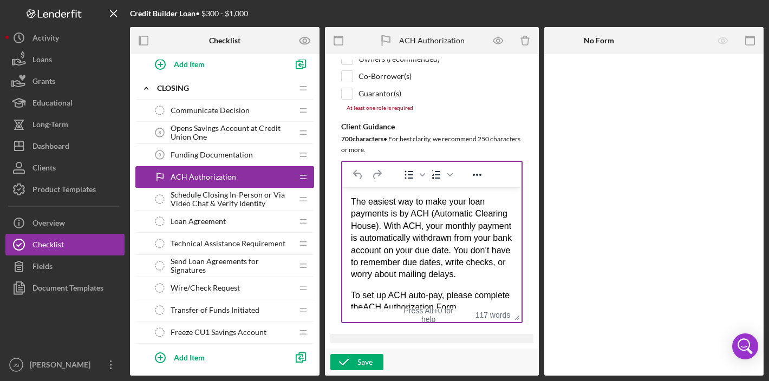
scroll to position [21, 0]
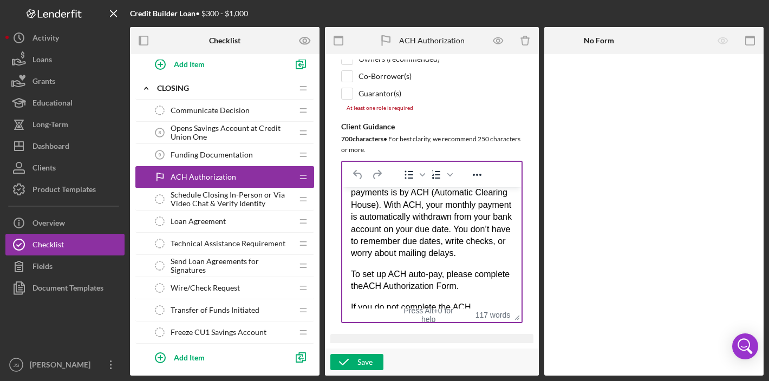
click at [474, 259] on div "The easiest way to make your loan payments is by ACH (Automatic Clearing House)…" at bounding box center [432, 216] width 162 height 85
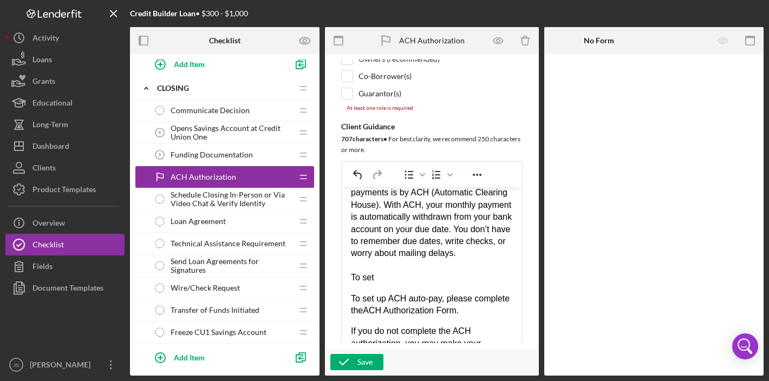
drag, startPoint x: 516, startPoint y: 318, endPoint x: 592, endPoint y: 372, distance: 93.7
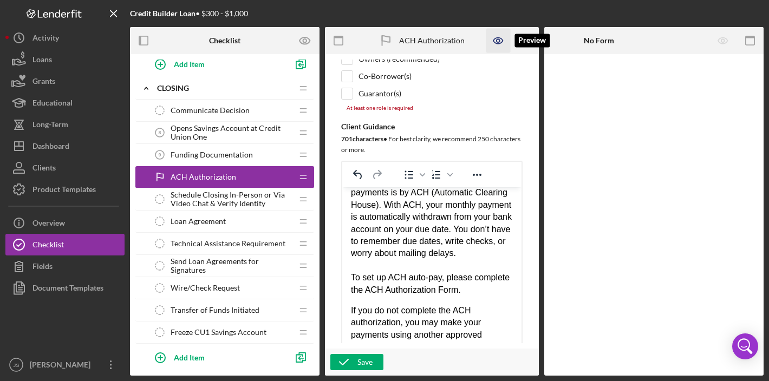
click at [497, 40] on icon "button" at bounding box center [498, 40] width 3 height 3
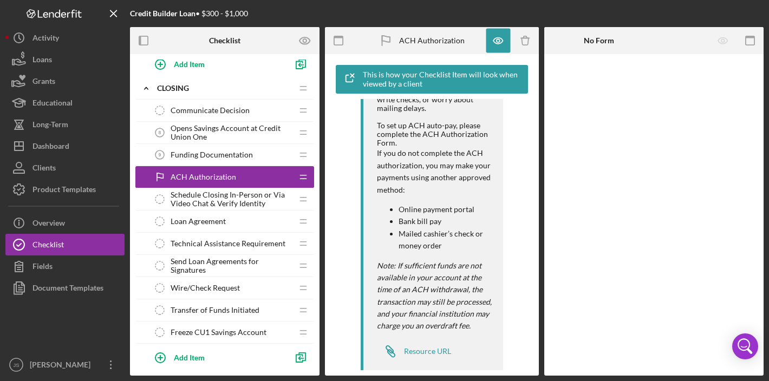
scroll to position [162, 0]
click at [461, 159] on p "If you do not complete the ACH authorization, you may make your payments using …" at bounding box center [434, 169] width 115 height 49
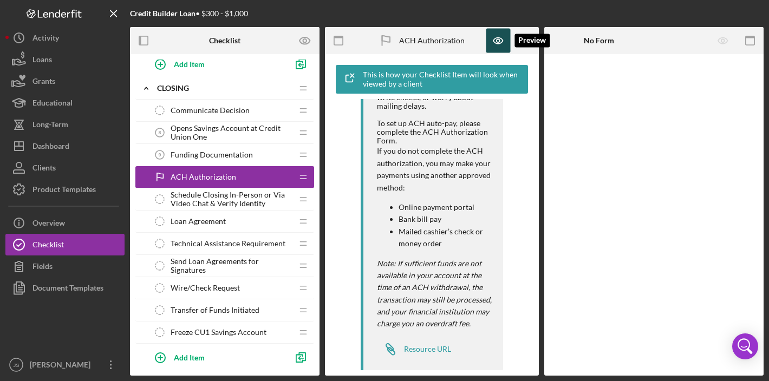
click at [501, 40] on icon "button" at bounding box center [498, 41] width 24 height 24
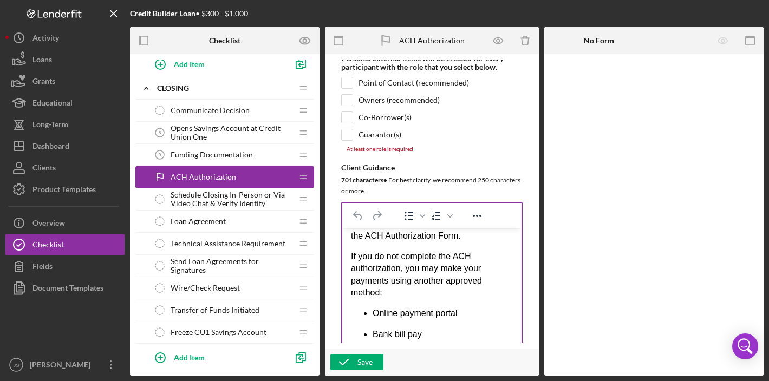
scroll to position [0, 0]
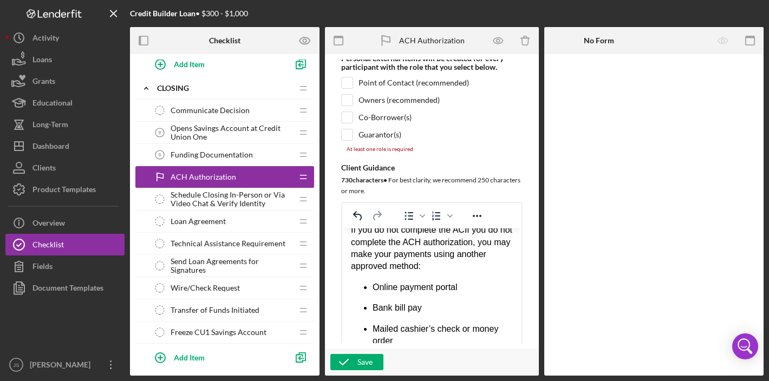
scroll to position [154, 0]
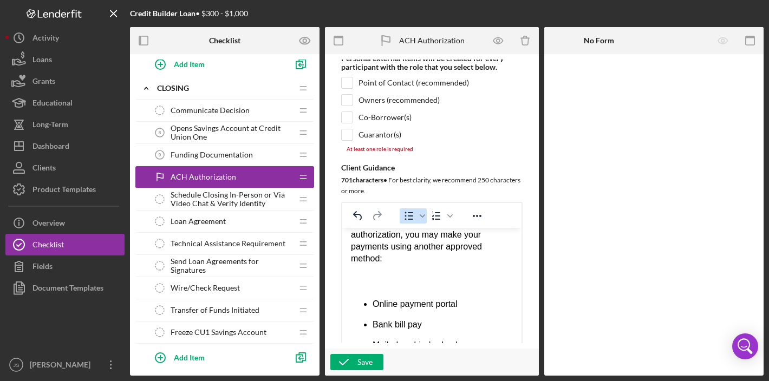
click at [407, 212] on icon "Bullet list" at bounding box center [408, 216] width 13 height 13
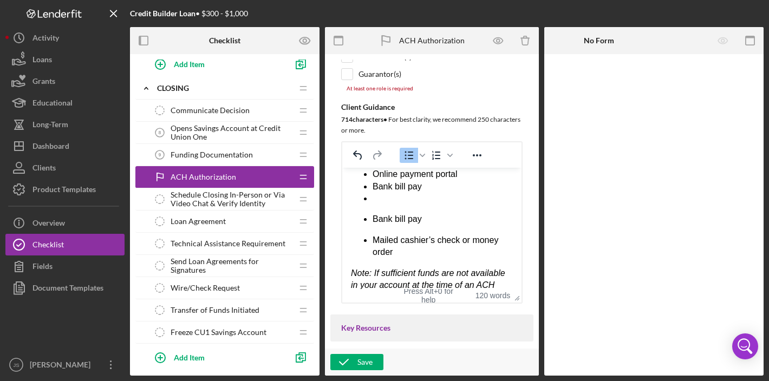
scroll to position [210, 0]
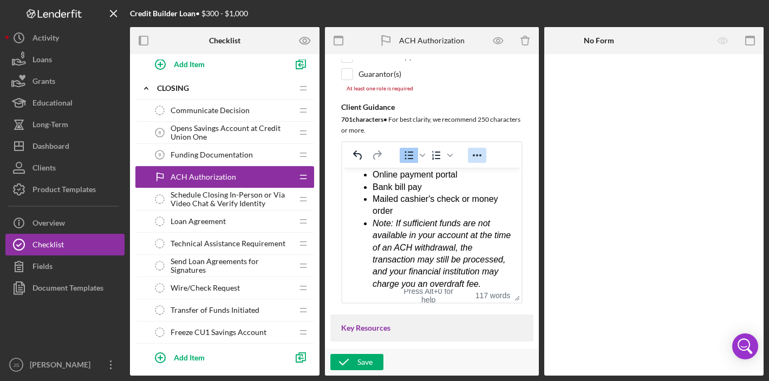
click at [477, 154] on icon "Reveal or hide additional toolbar items" at bounding box center [477, 155] width 9 height 2
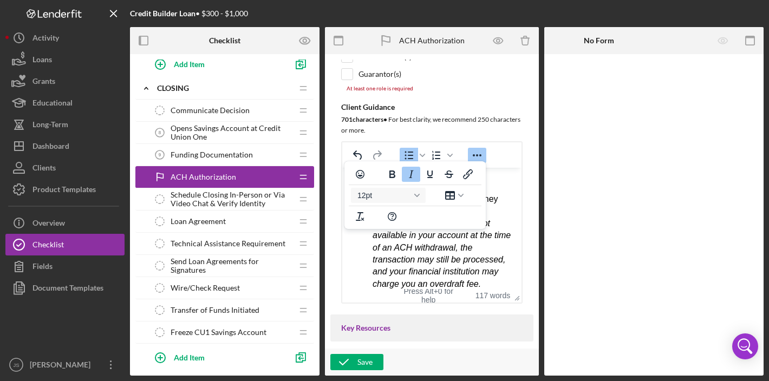
click at [432, 258] on em "Note: If sufficient funds are not available in your account at the time of an A…" at bounding box center [442, 253] width 138 height 70
click at [493, 180] on li "Online payment portal" at bounding box center [443, 174] width 140 height 12
click at [368, 257] on ul "Online payment portal Bank bill pay Mailed cashier's check or money order Note:…" at bounding box center [432, 228] width 162 height 121
click at [384, 258] on em "Note: If sufficient funds are not available in your account at the time of an A…" at bounding box center [442, 253] width 138 height 70
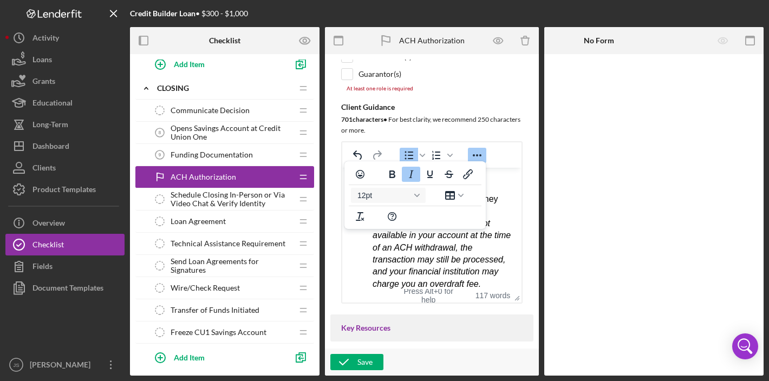
click at [471, 153] on icon "Reveal or hide additional toolbar items" at bounding box center [477, 155] width 13 height 13
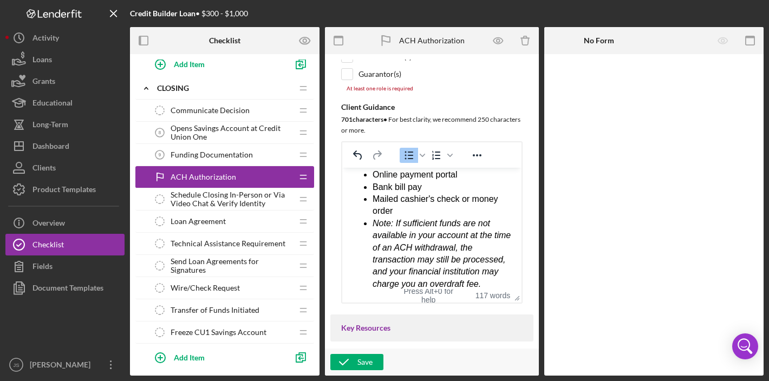
click at [371, 234] on ul "Online payment portal Bank bill pay Mailed cashier's check or money order Note:…" at bounding box center [432, 228] width 162 height 121
click at [412, 217] on li "Mailed cashier's check or money order" at bounding box center [443, 205] width 140 height 24
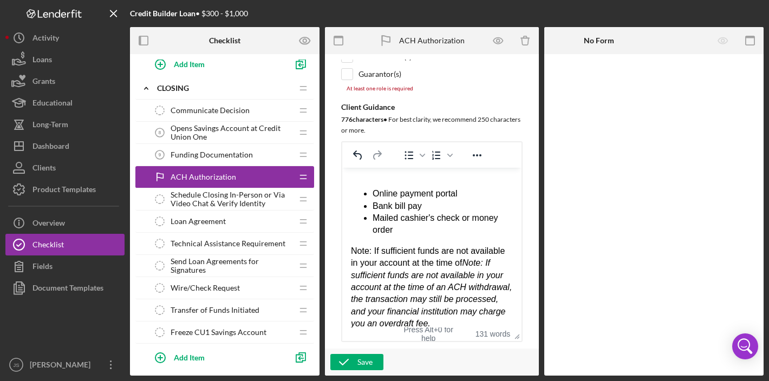
scroll to position [185, 0]
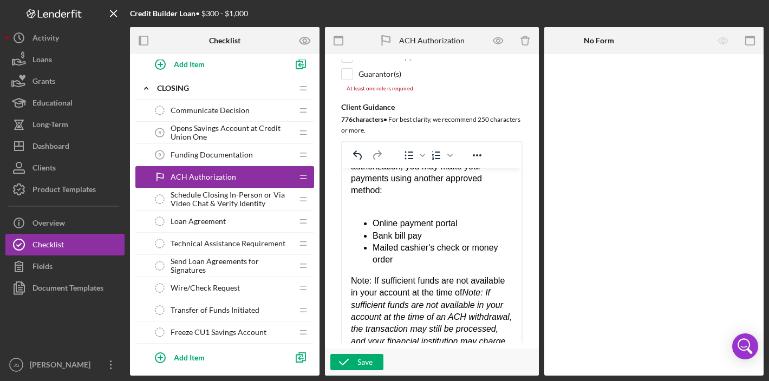
drag, startPoint x: 513, startPoint y: 293, endPoint x: 571, endPoint y: 373, distance: 98.5
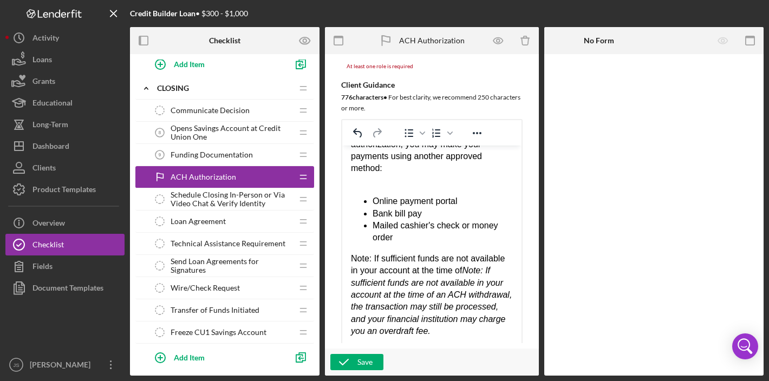
scroll to position [234, 0]
click at [471, 296] on em "Note: If sufficient funds are not available in your account at the time of an A…" at bounding box center [431, 300] width 161 height 70
click at [499, 258] on div "Note: If sufficient funds are not available in your account at the time of Note…" at bounding box center [432, 294] width 162 height 85
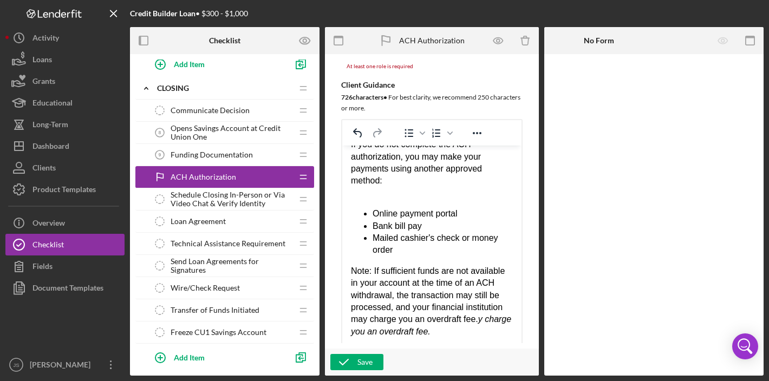
scroll to position [160, 0]
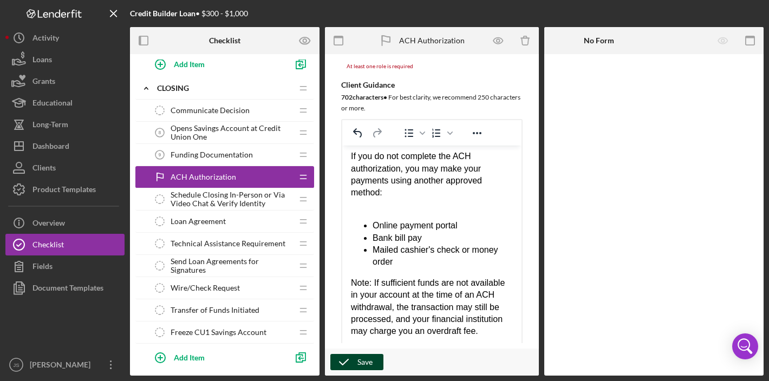
click at [371, 362] on div "Save" at bounding box center [364, 362] width 15 height 16
click at [360, 361] on div "Save" at bounding box center [364, 362] width 15 height 16
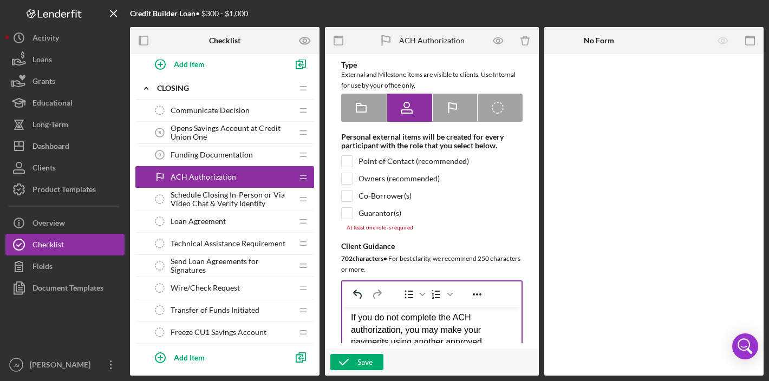
scroll to position [71, 0]
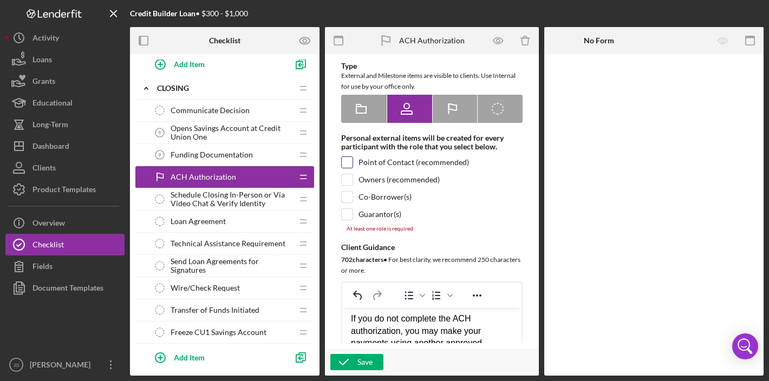
click at [347, 161] on input "checkbox" at bounding box center [347, 162] width 11 height 11
checkbox input "true"
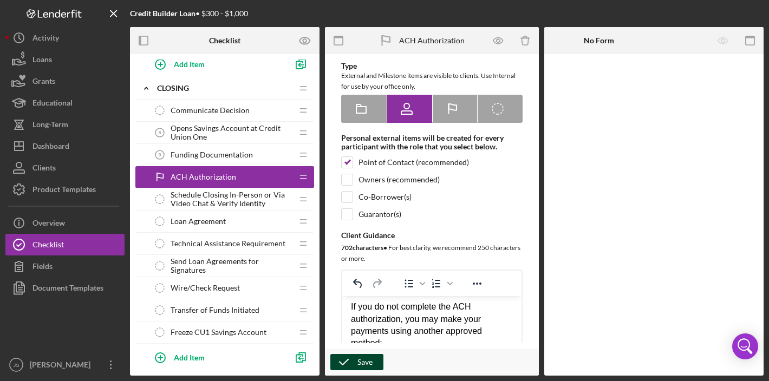
click at [368, 364] on div "Save" at bounding box center [364, 362] width 15 height 16
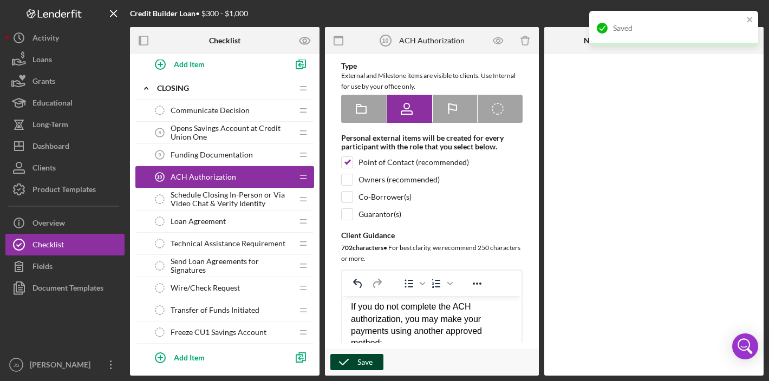
click at [357, 363] on div "Save" at bounding box center [364, 362] width 15 height 16
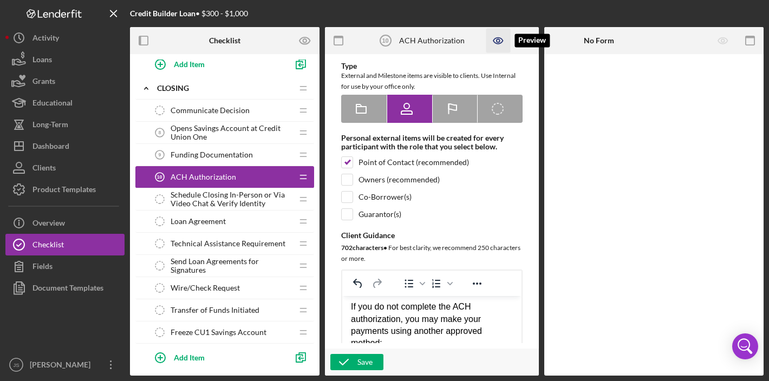
click at [498, 42] on icon "button" at bounding box center [498, 41] width 24 height 24
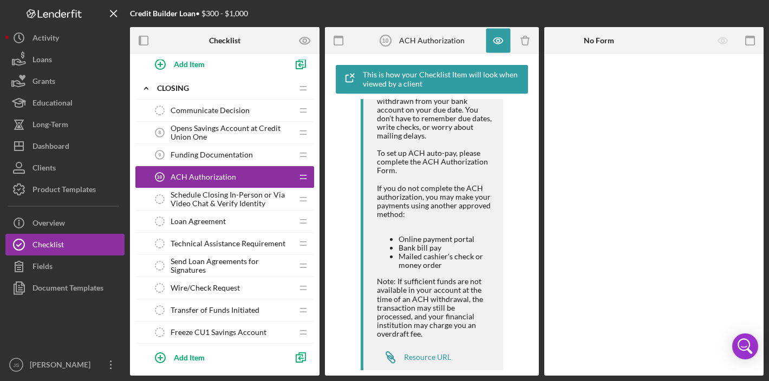
scroll to position [0, 0]
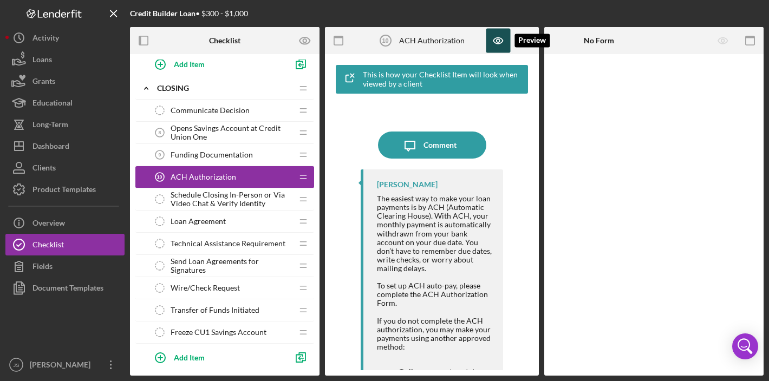
click at [499, 36] on icon "button" at bounding box center [498, 41] width 24 height 24
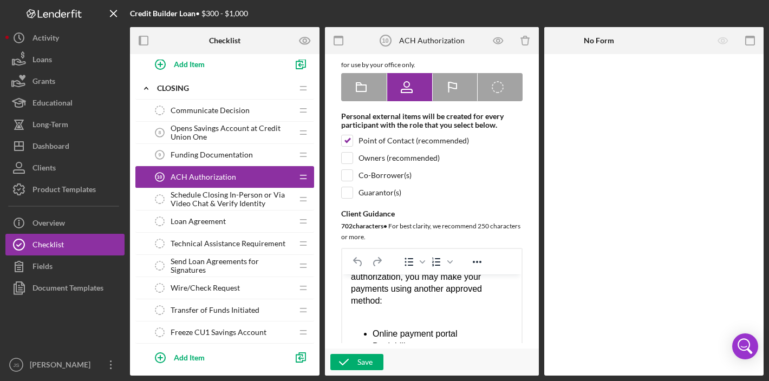
scroll to position [175, 0]
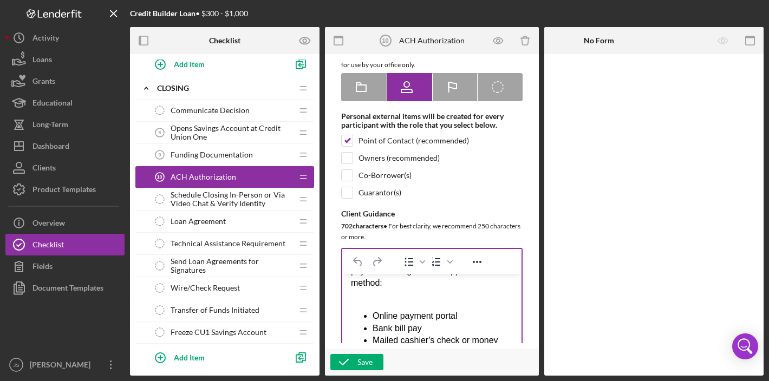
click at [368, 302] on div "Rich Text Area. Press ALT-0 for help." at bounding box center [432, 296] width 162 height 12
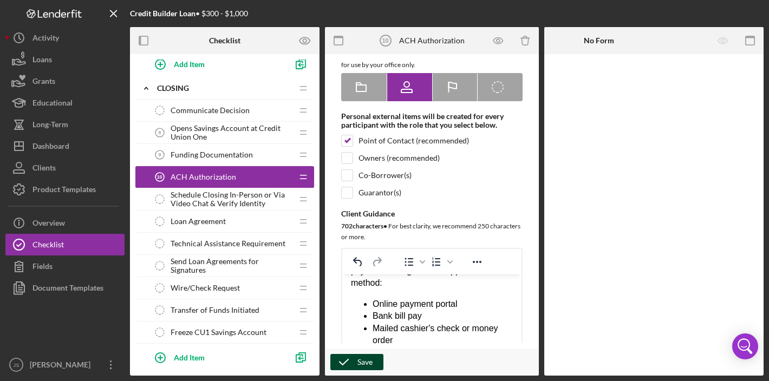
click at [366, 362] on div "Save" at bounding box center [364, 362] width 15 height 16
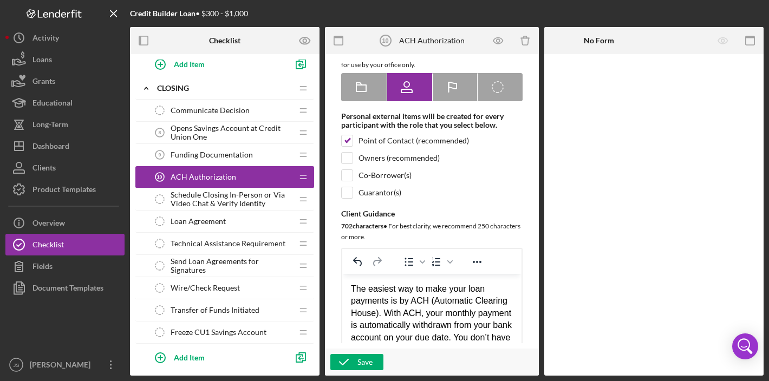
scroll to position [4, 0]
